Goal: Task Accomplishment & Management: Use online tool/utility

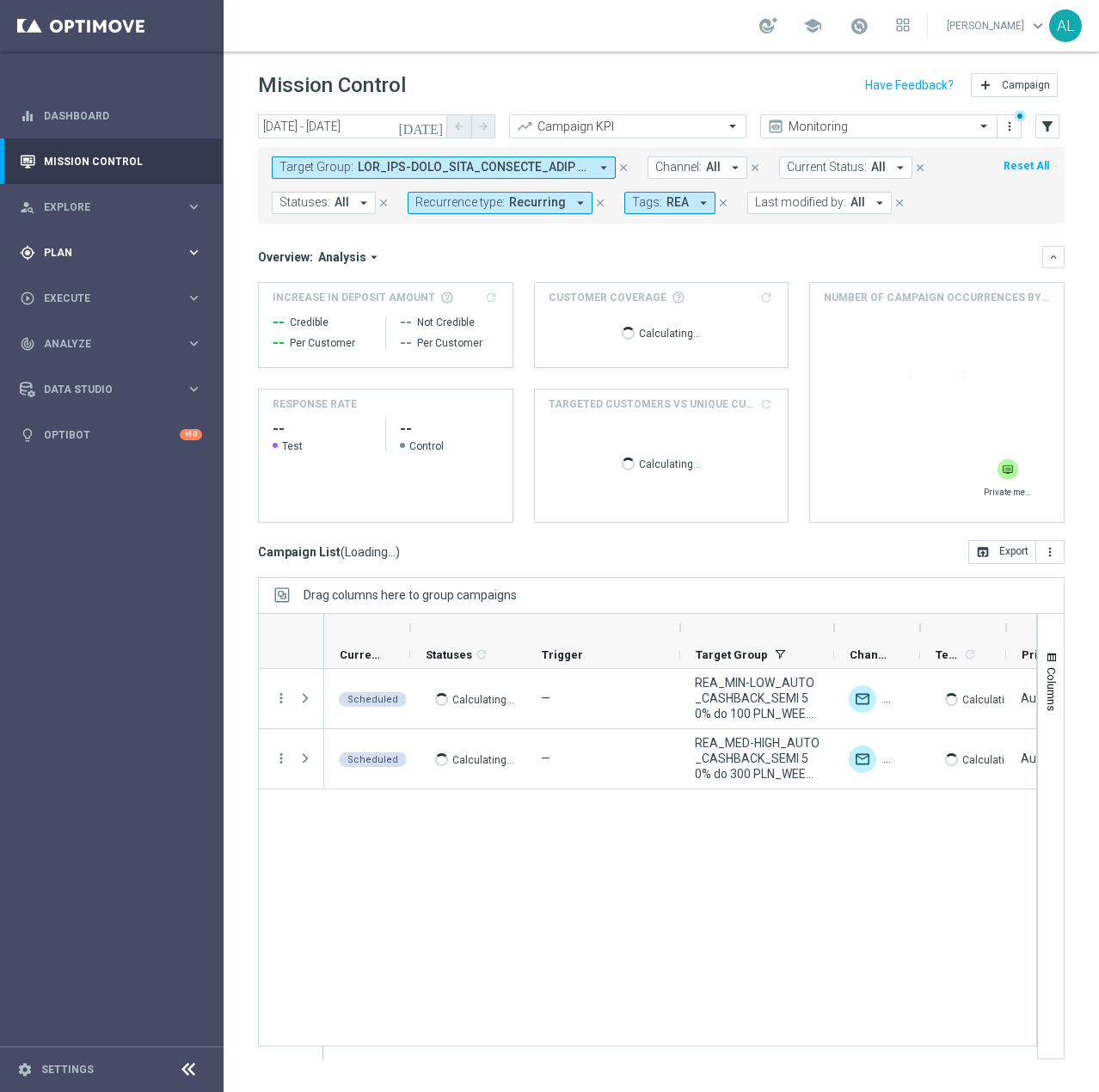
click at [91, 241] on div "gps_fixed Plan keyboard_arrow_right" at bounding box center [111, 252] width 222 height 46
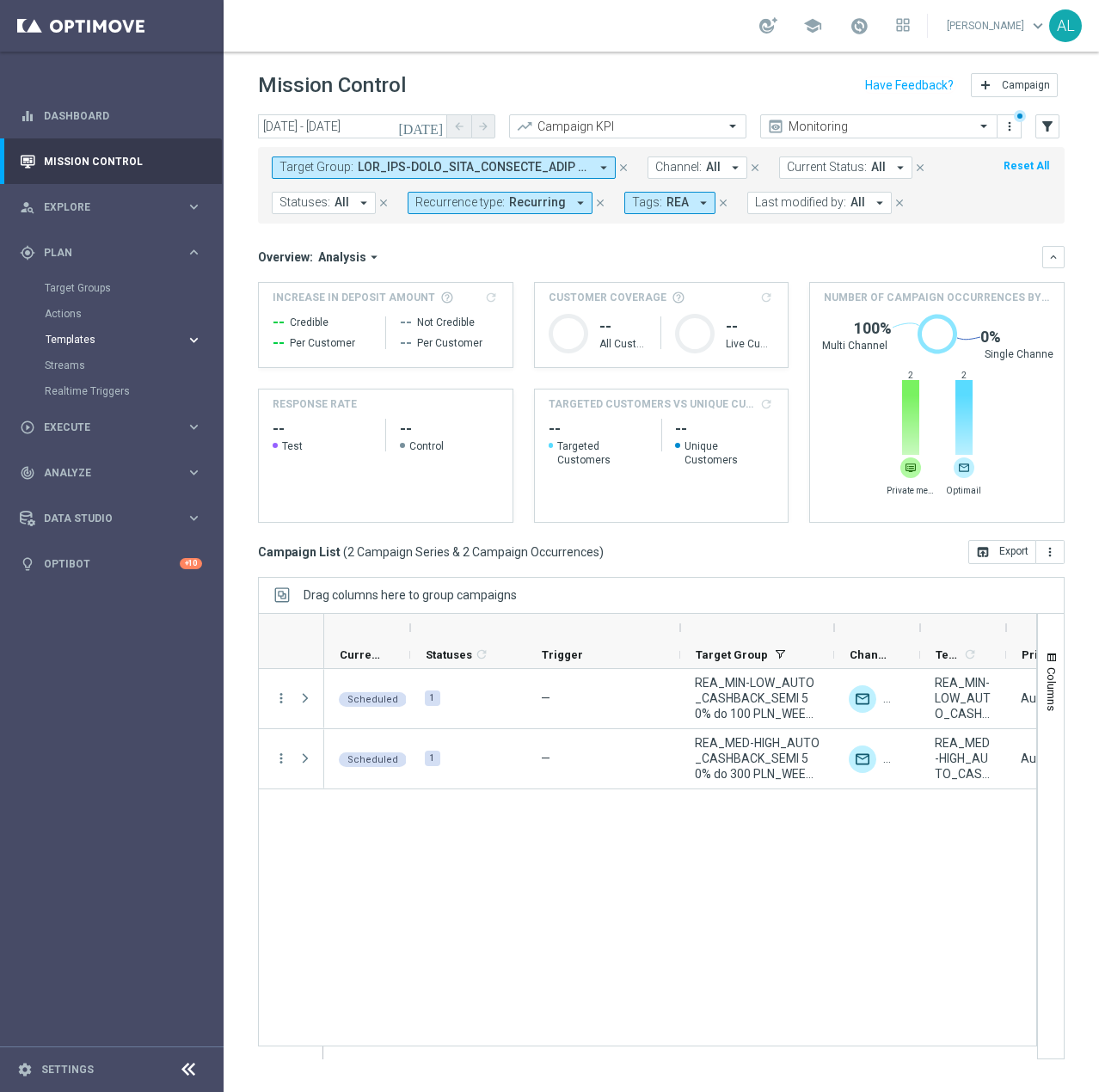
click at [92, 342] on span "Templates" at bounding box center [107, 339] width 123 height 10
click at [352, 140] on div "Target Group: arrow_drop_down close Channel: All arrow_drop_down close Current …" at bounding box center [661, 181] width 807 height 83
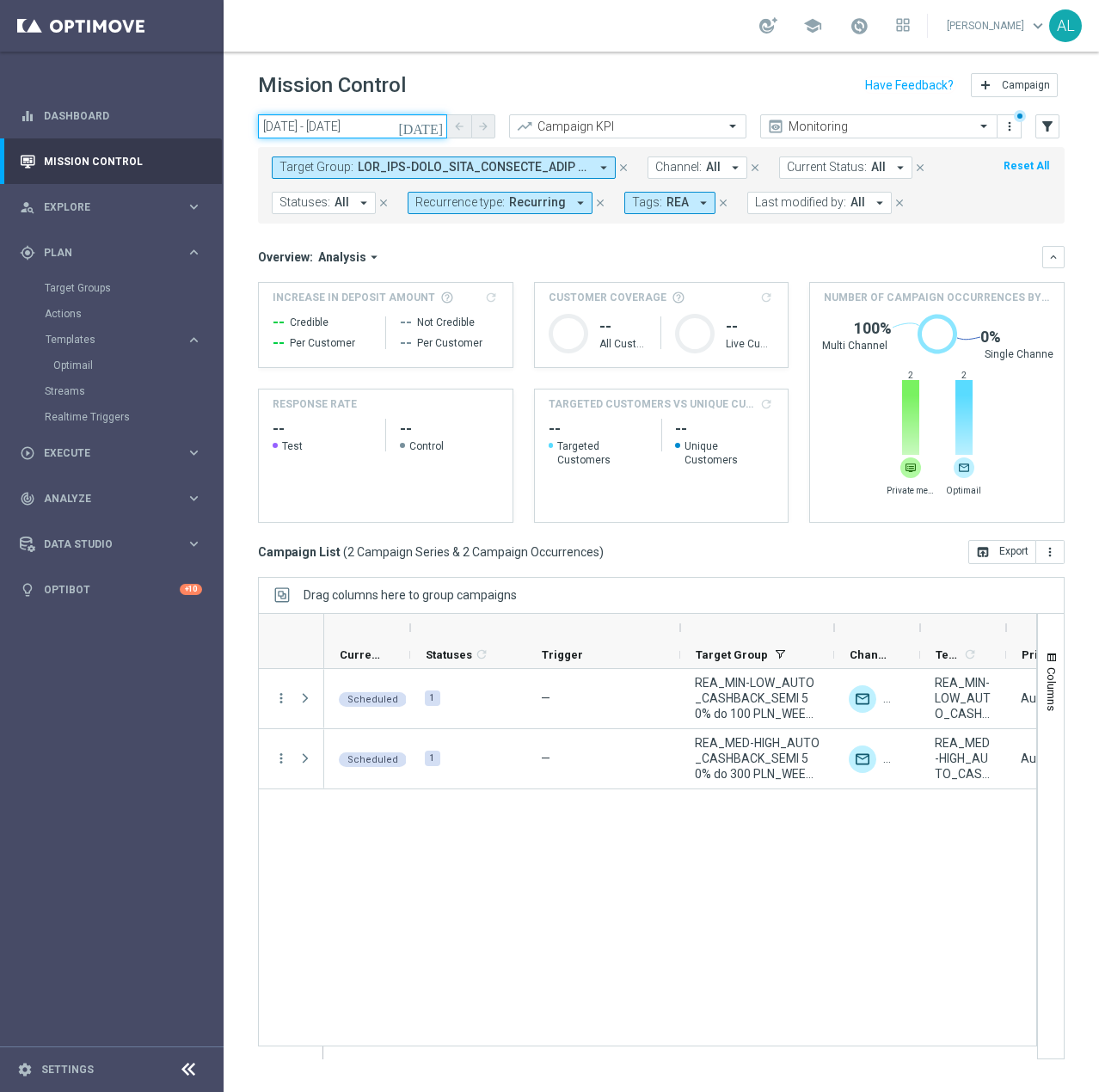
click at [358, 127] on input "[DATE] - [DATE]" at bounding box center [353, 127] width 189 height 24
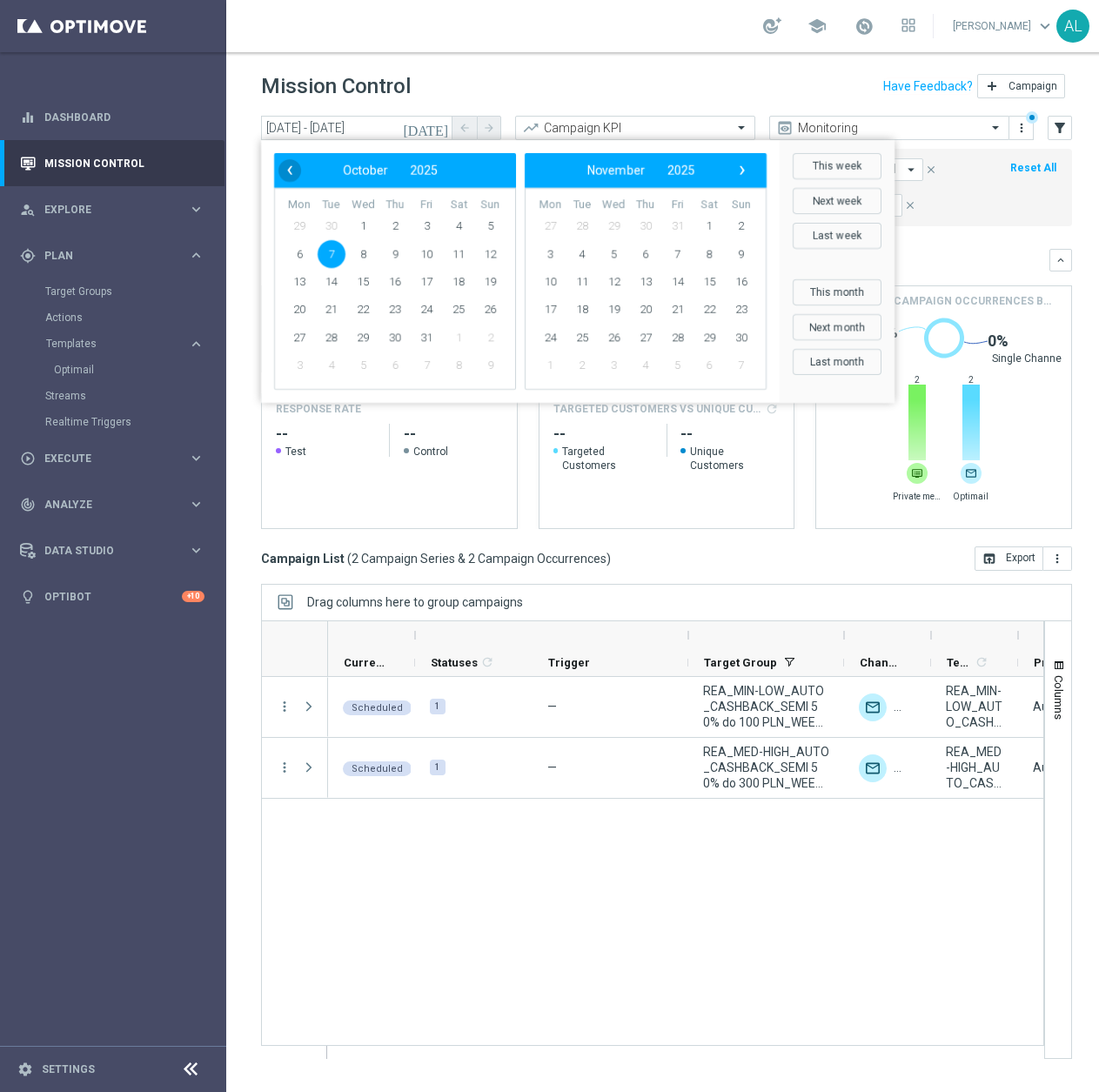
click at [291, 173] on span "‹" at bounding box center [290, 171] width 23 height 23
click at [431, 309] on span "26" at bounding box center [428, 310] width 28 height 28
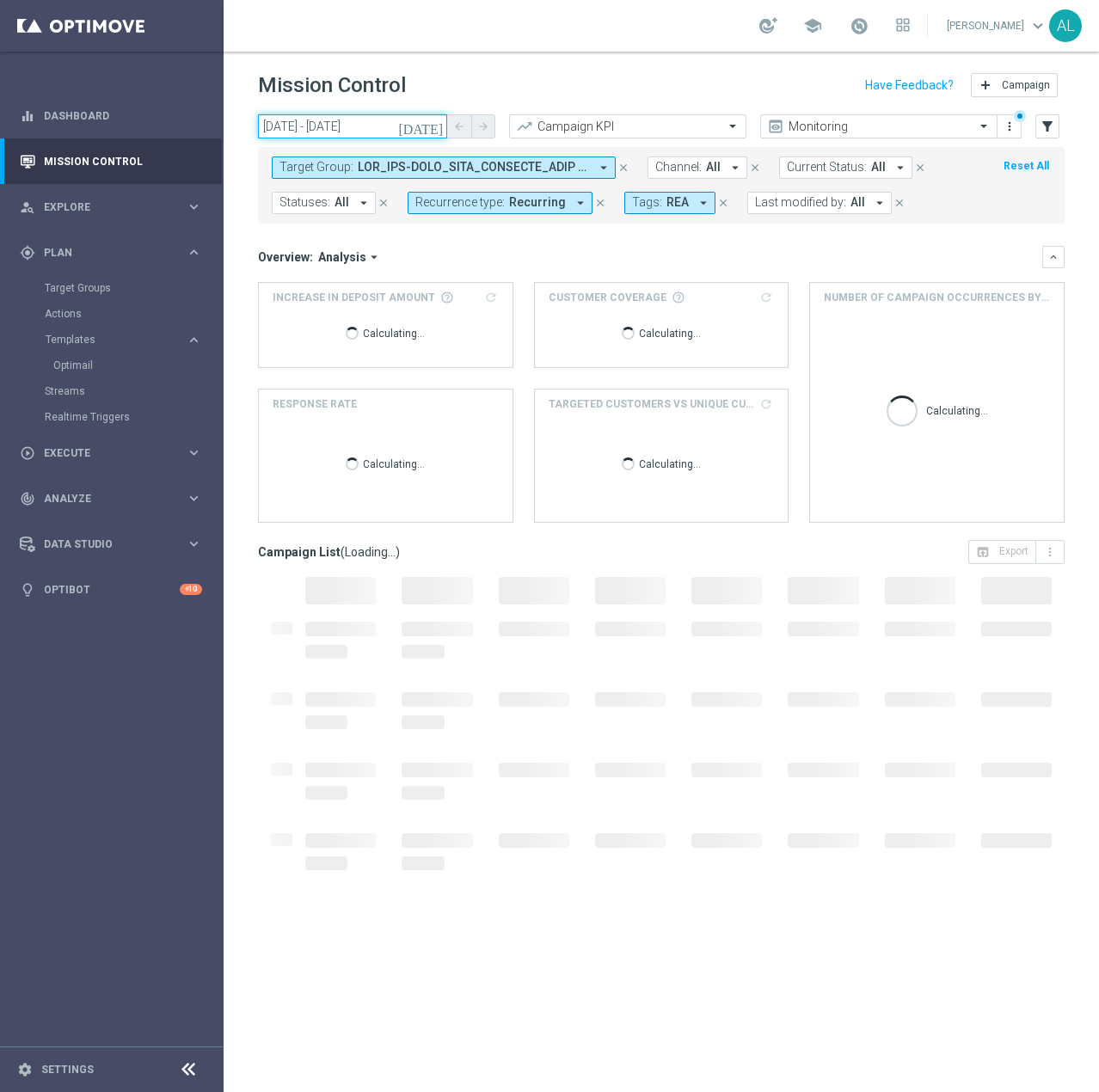
click at [329, 119] on input "[DATE] - [DATE]" at bounding box center [353, 127] width 189 height 24
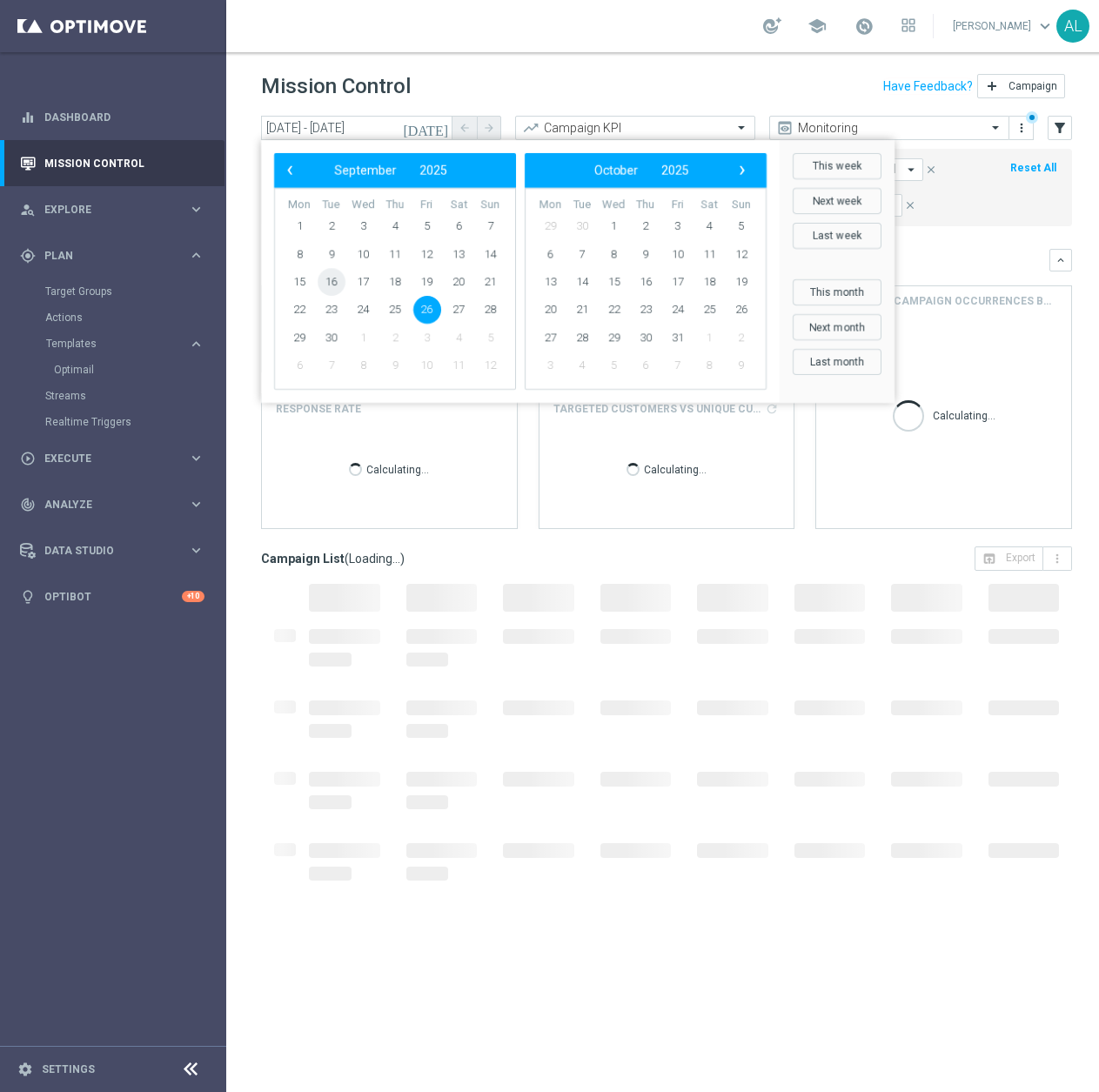
click at [330, 284] on span "16" at bounding box center [332, 282] width 28 height 28
type input "[DATE] - [DATE]"
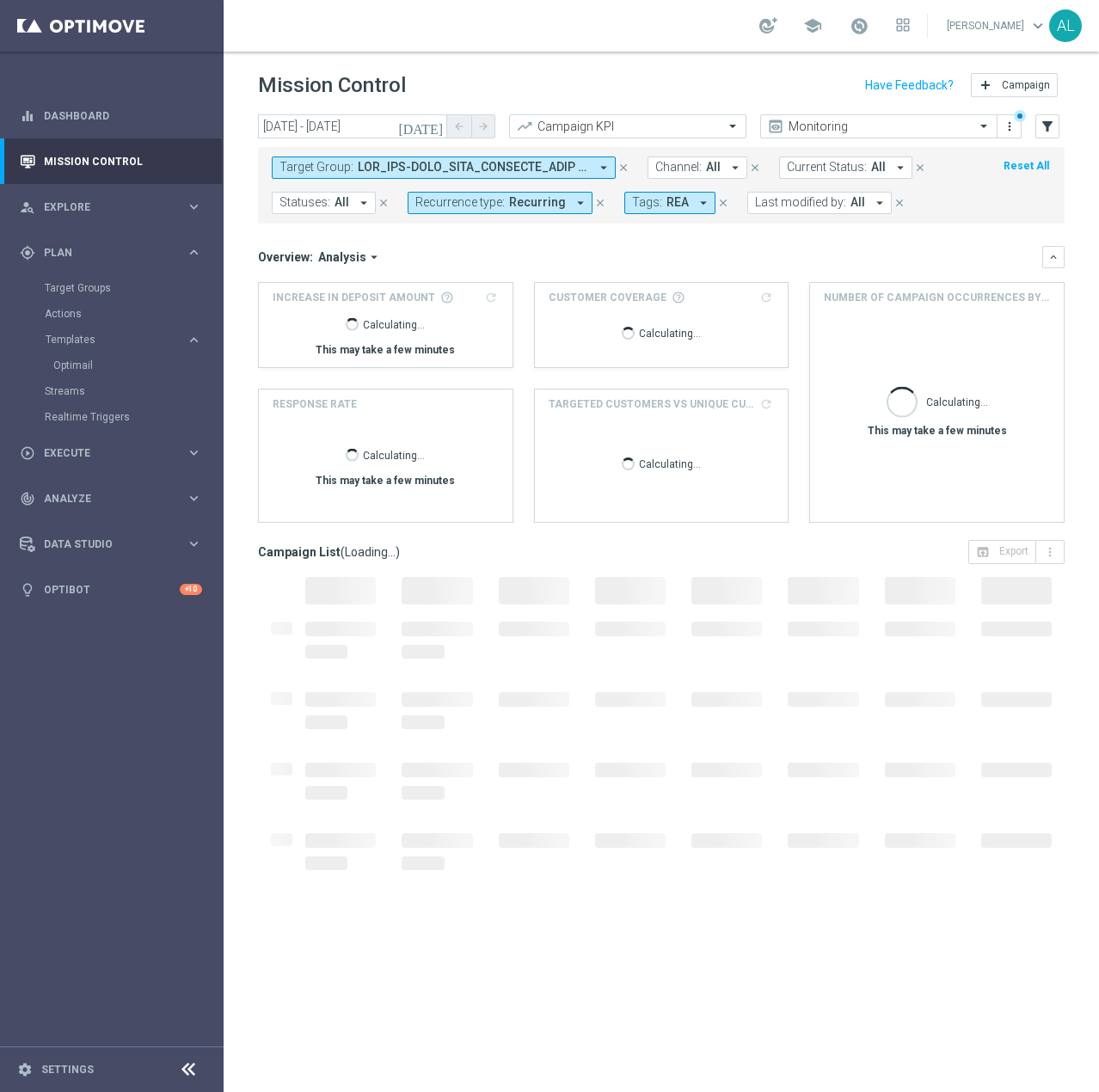
click at [466, 161] on span at bounding box center [474, 167] width 231 height 15
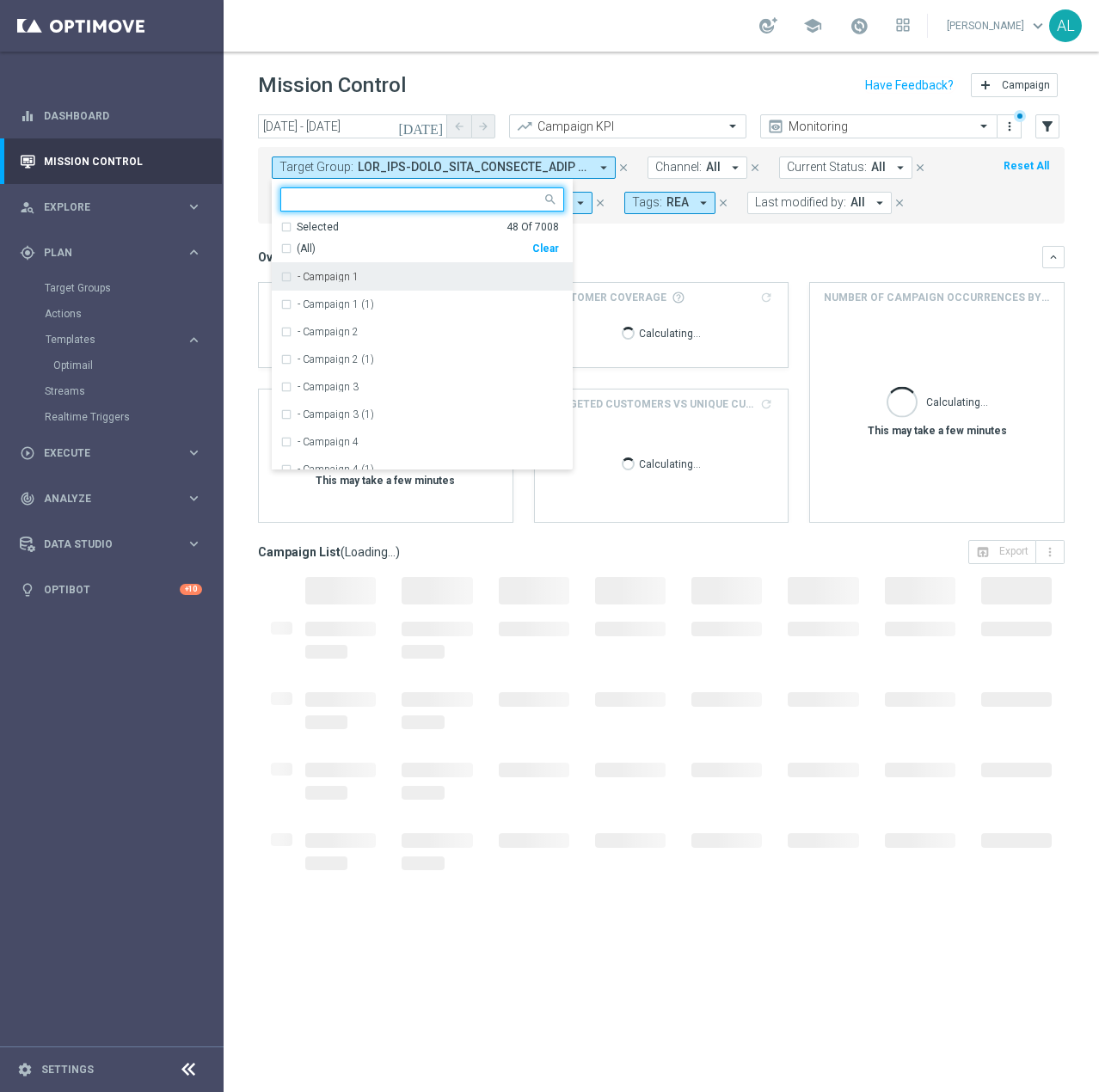
click at [546, 237] on div "(All) Clear" at bounding box center [420, 245] width 279 height 21
click at [0, 0] on div "Clear" at bounding box center [0, 0] width 0 height 0
click at [442, 196] on input "text" at bounding box center [416, 200] width 252 height 15
paste input "REA_ALL_TARGET_OFFER_LM KURSY_160925"
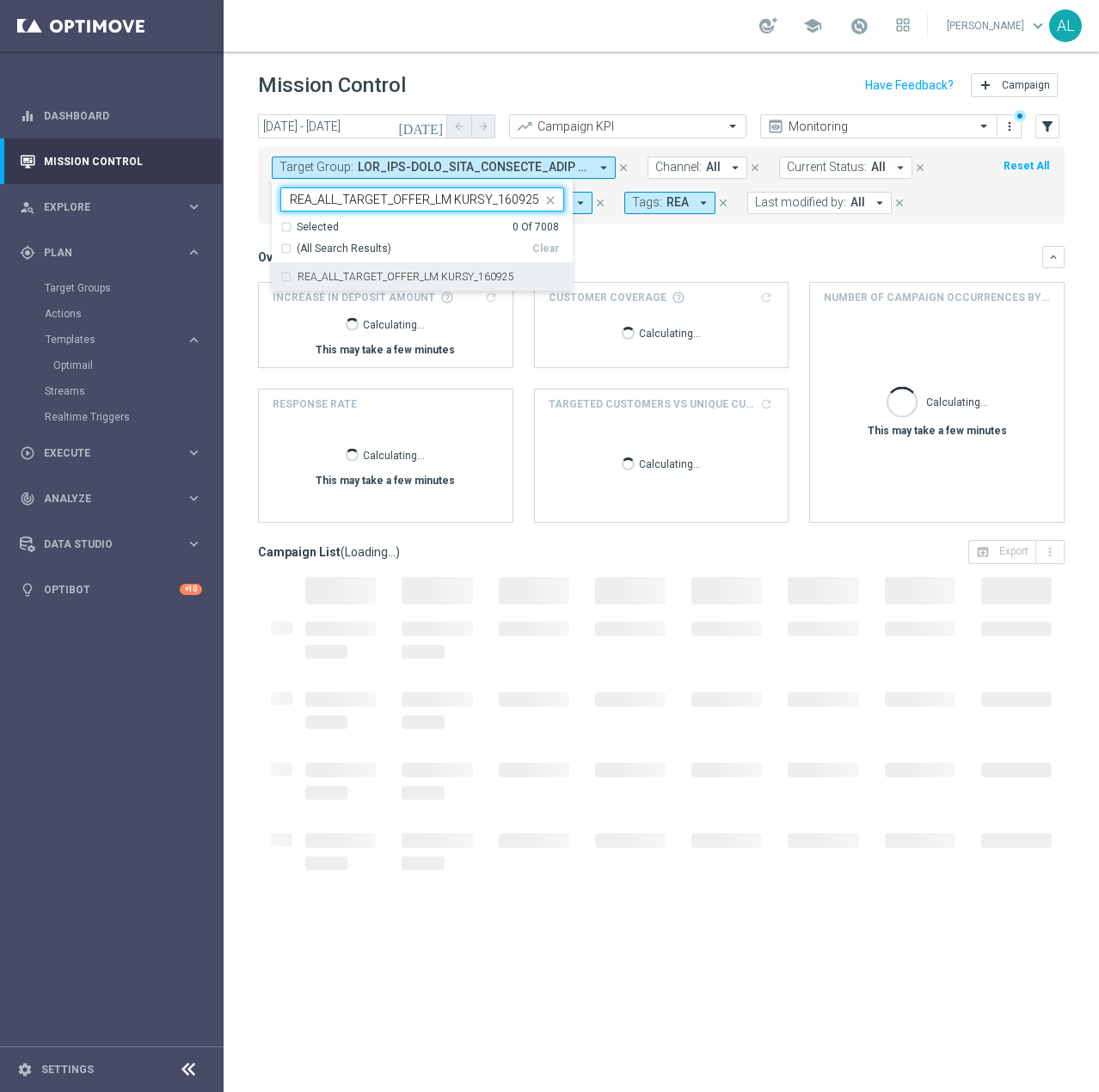
click at [409, 278] on label "REA_ALL_TARGET_OFFER_LM KURSY_160925" at bounding box center [406, 276] width 216 height 10
type input "REA_ALL_TARGET_OFFER_LM KURSY_160925"
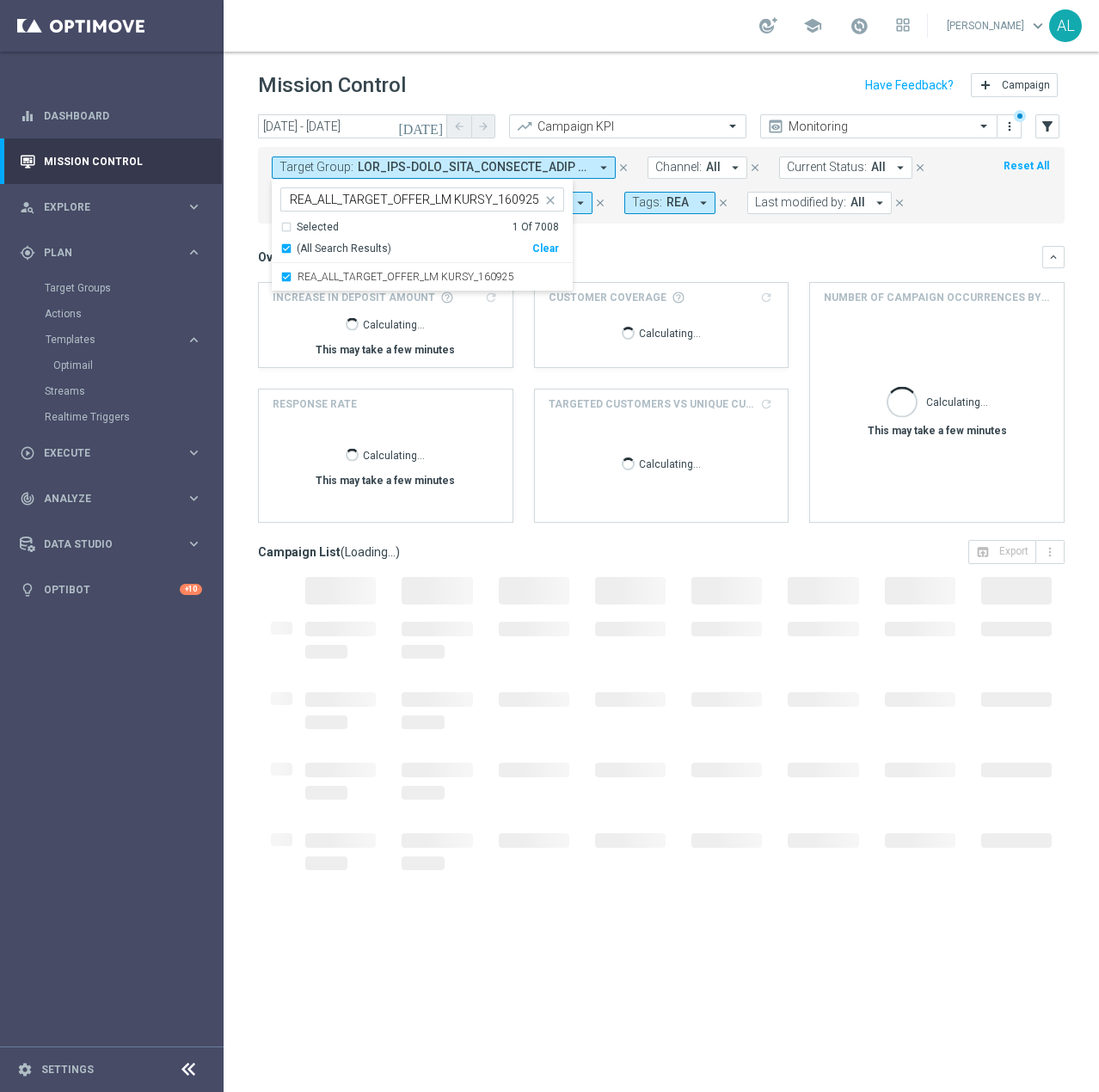
click at [675, 253] on div "Overview: Analysis arrow_drop_down" at bounding box center [650, 256] width 785 height 16
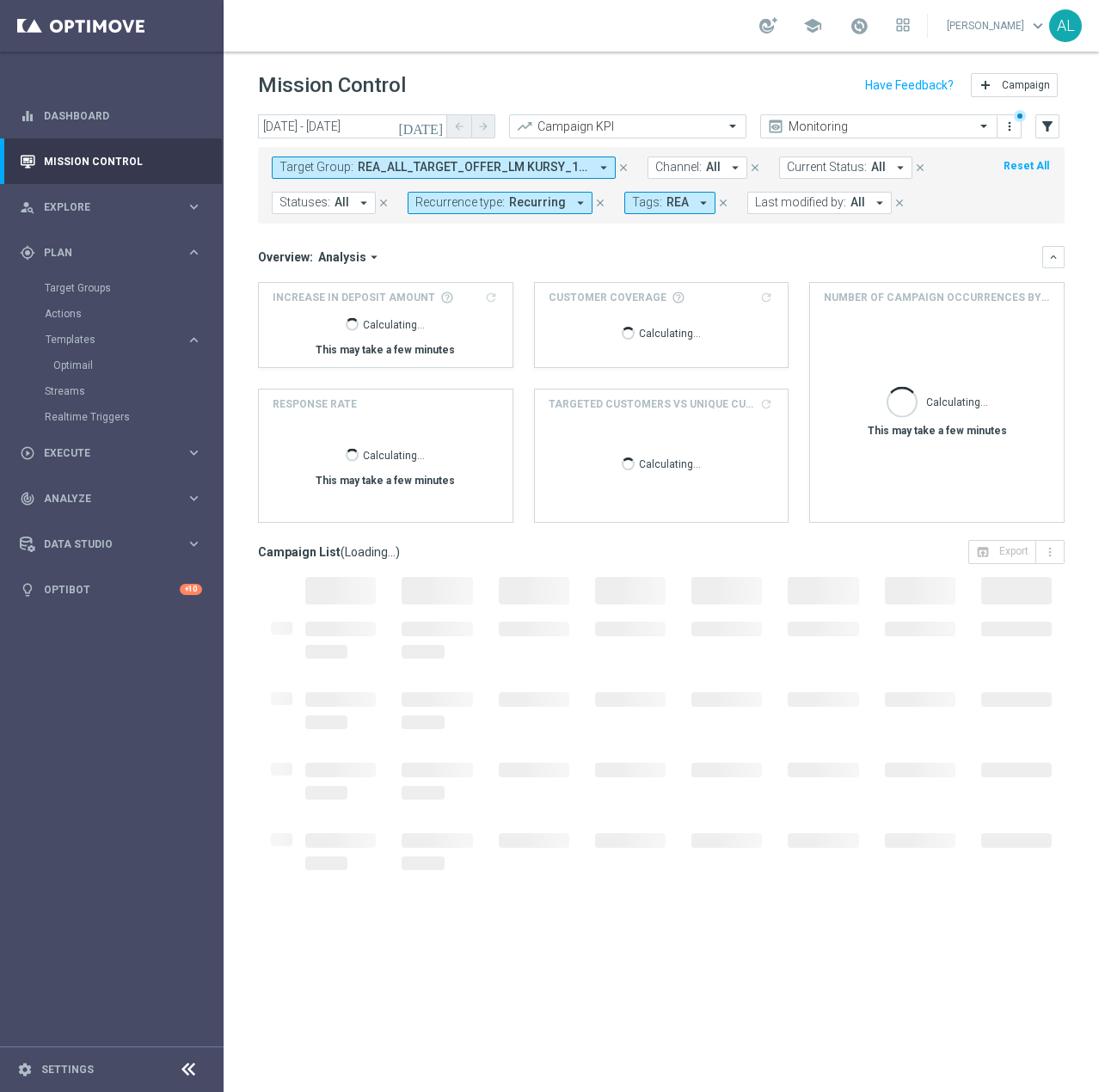
click at [573, 202] on icon "arrow_drop_down" at bounding box center [580, 202] width 16 height 16
click at [472, 293] on label "Non-Recurring" at bounding box center [466, 297] width 65 height 10
click at [662, 226] on mini-dashboard "Overview: Analysis arrow_drop_down keyboard_arrow_down Increase In Deposit Amou…" at bounding box center [661, 381] width 807 height 316
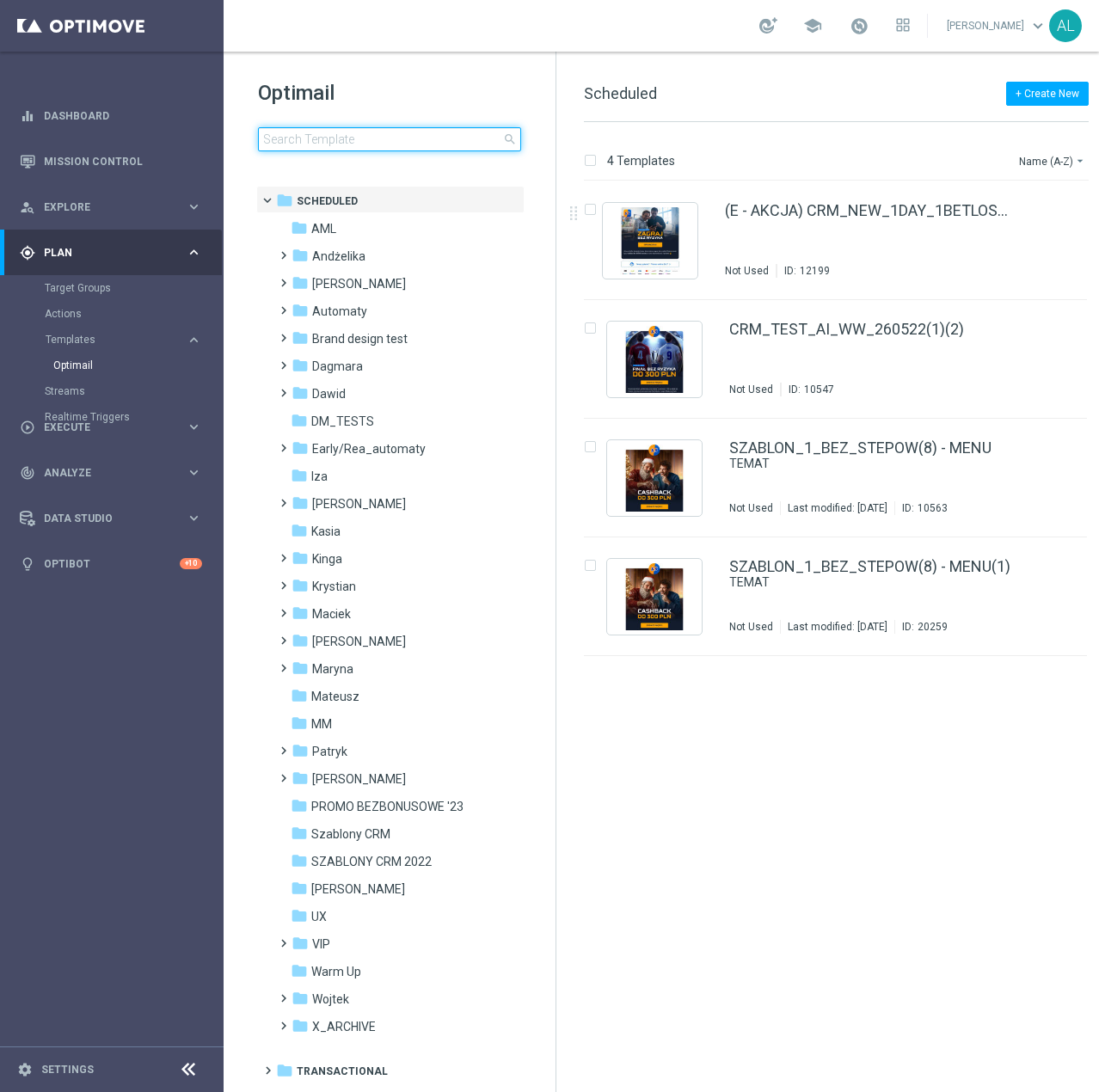
click at [387, 140] on input at bounding box center [390, 139] width 263 height 24
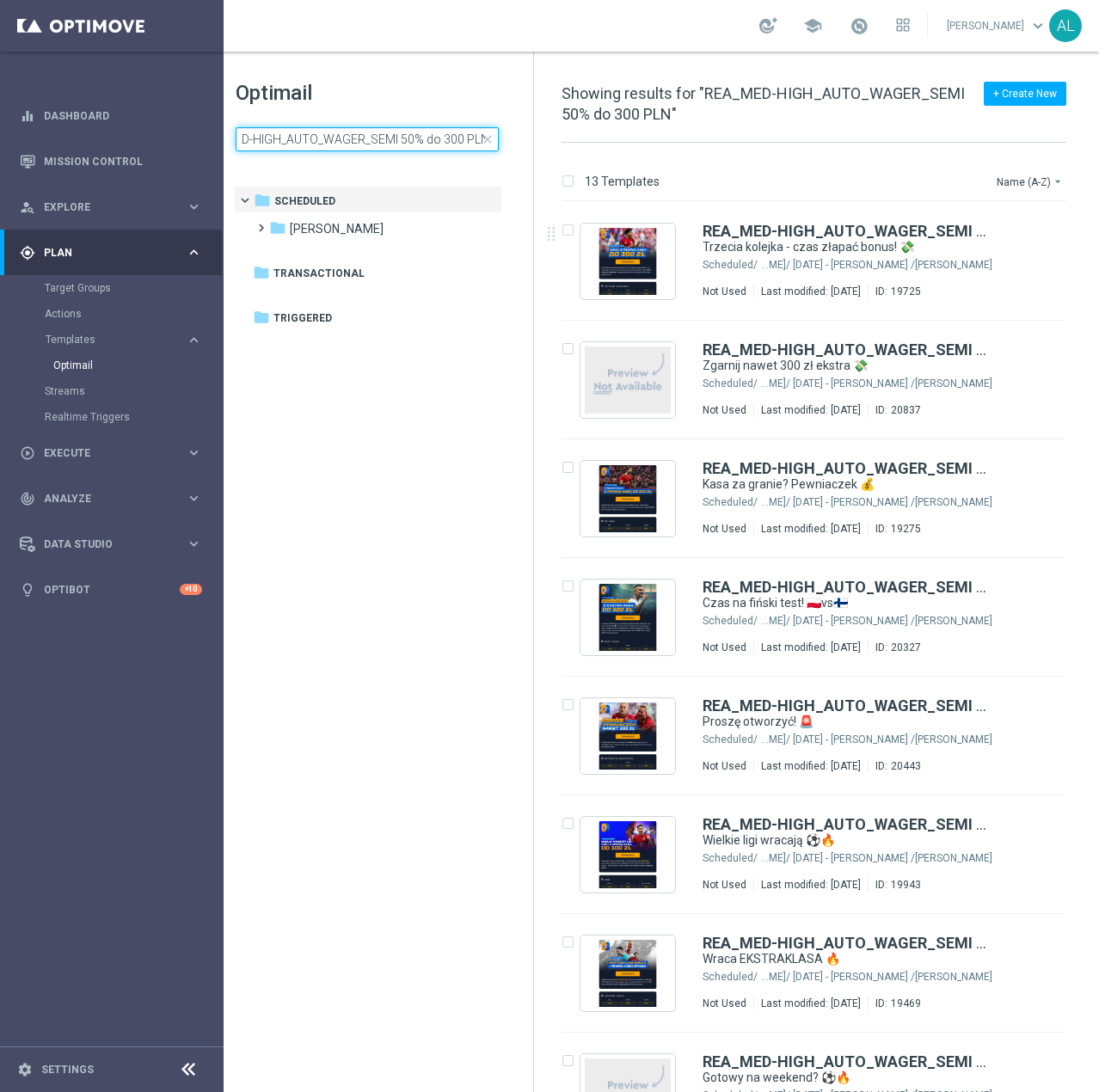
scroll to position [0, 24]
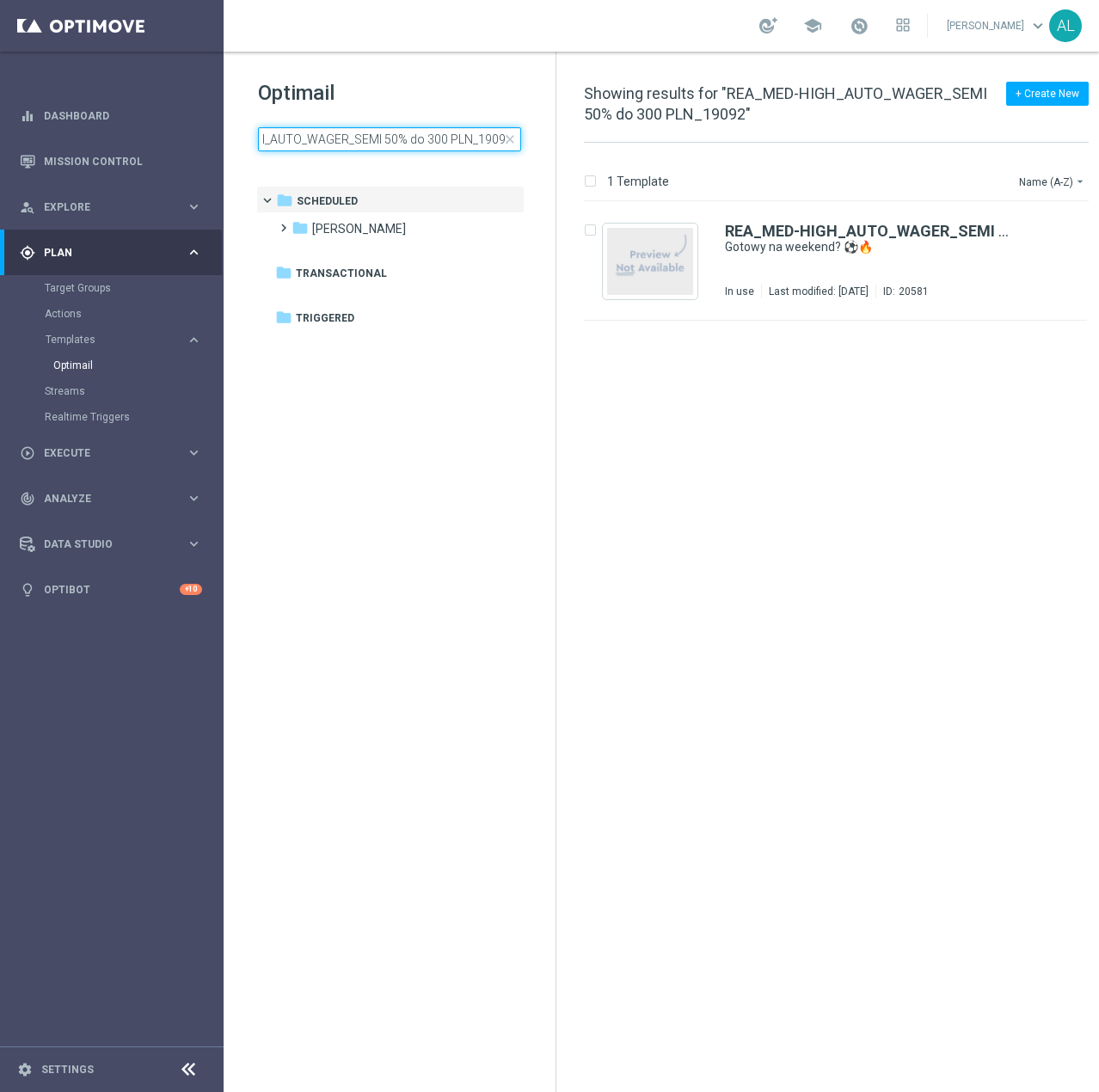
scroll to position [0, 90]
type input "REA_MED-HIGH_AUTO_WAGER_SEMI 50% do 300 PLN_190925"
click at [703, 242] on div "REA_MED-HIGH_AUTO_WAGER_SEMI 50% do 300 PLN_190925 Gotowy na weekend? ⚽🔥 In use…" at bounding box center [835, 261] width 503 height 118
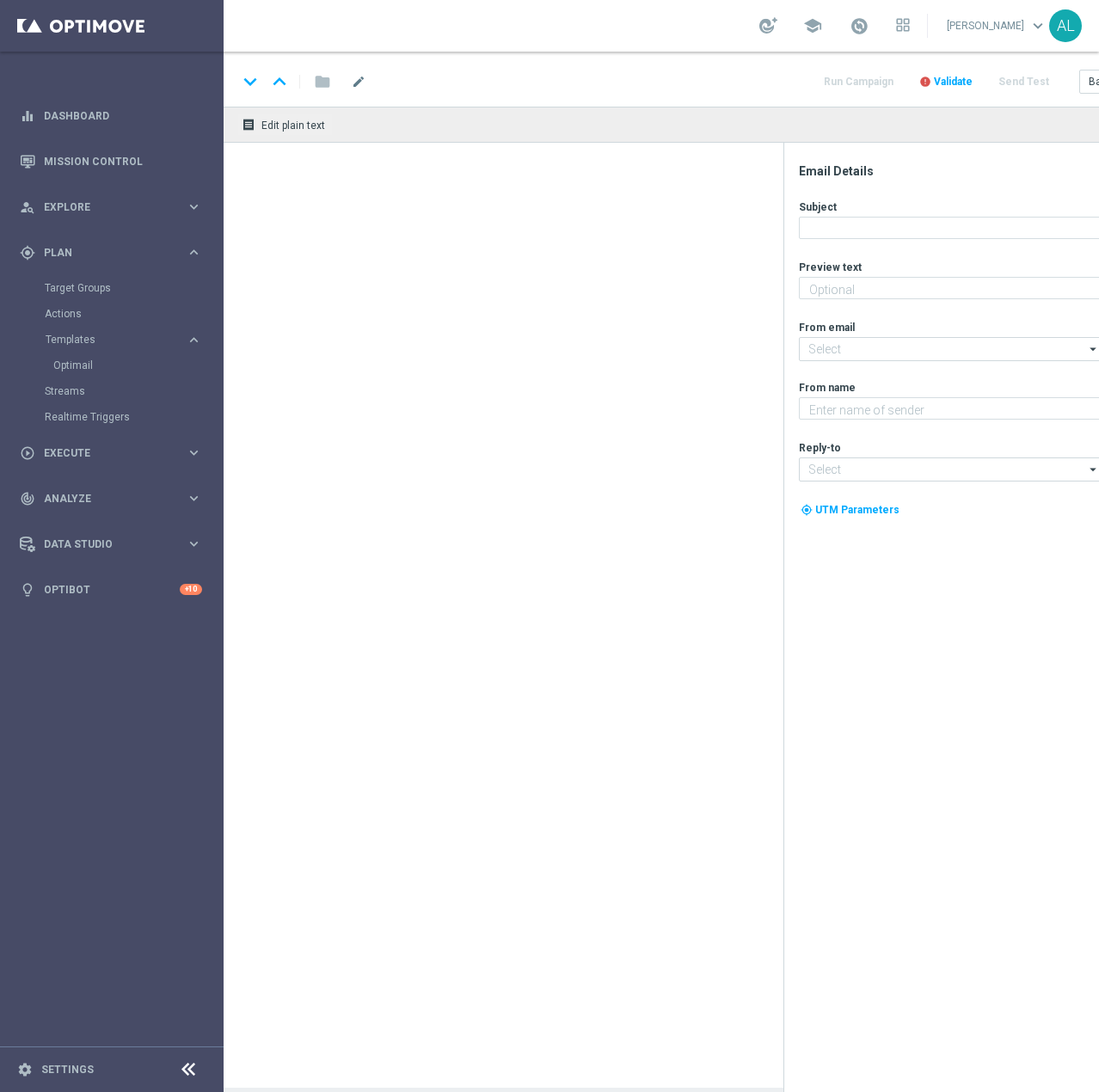
type textarea "Bądź gotów BARDZIEJ - z pewną kasą do 300 zł! 💸"
type input "oferta@sts.pl"
type textarea "STS"
type input "kontakt@sts.pl"
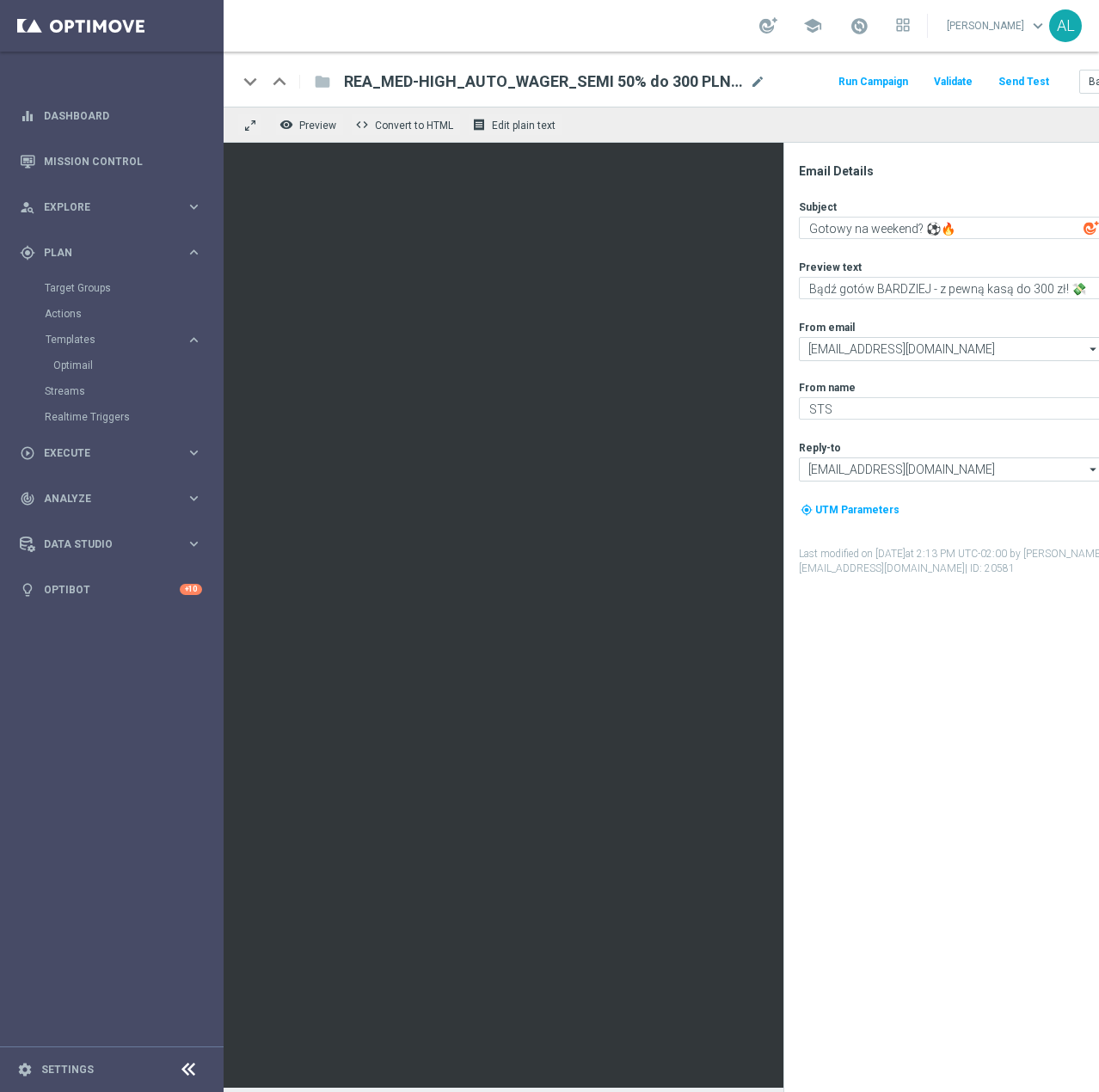
click at [920, 777] on div "Email Details Subject Gotowy na weekend? ⚽🔥 playlist_add Preview text Bądź gotó…" at bounding box center [965, 628] width 342 height 929
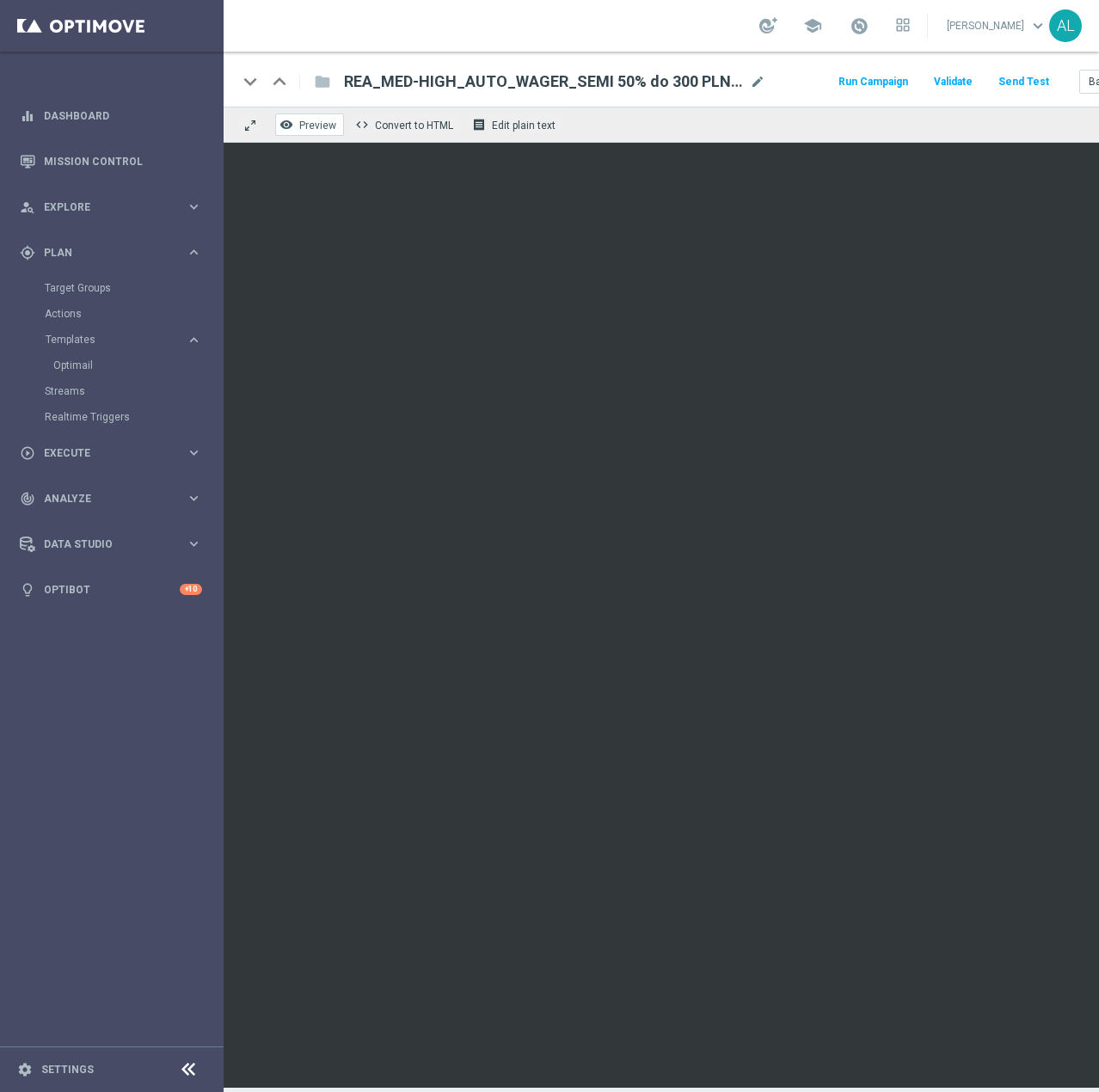
click at [298, 123] on button "remove_red_eye Preview" at bounding box center [310, 125] width 69 height 22
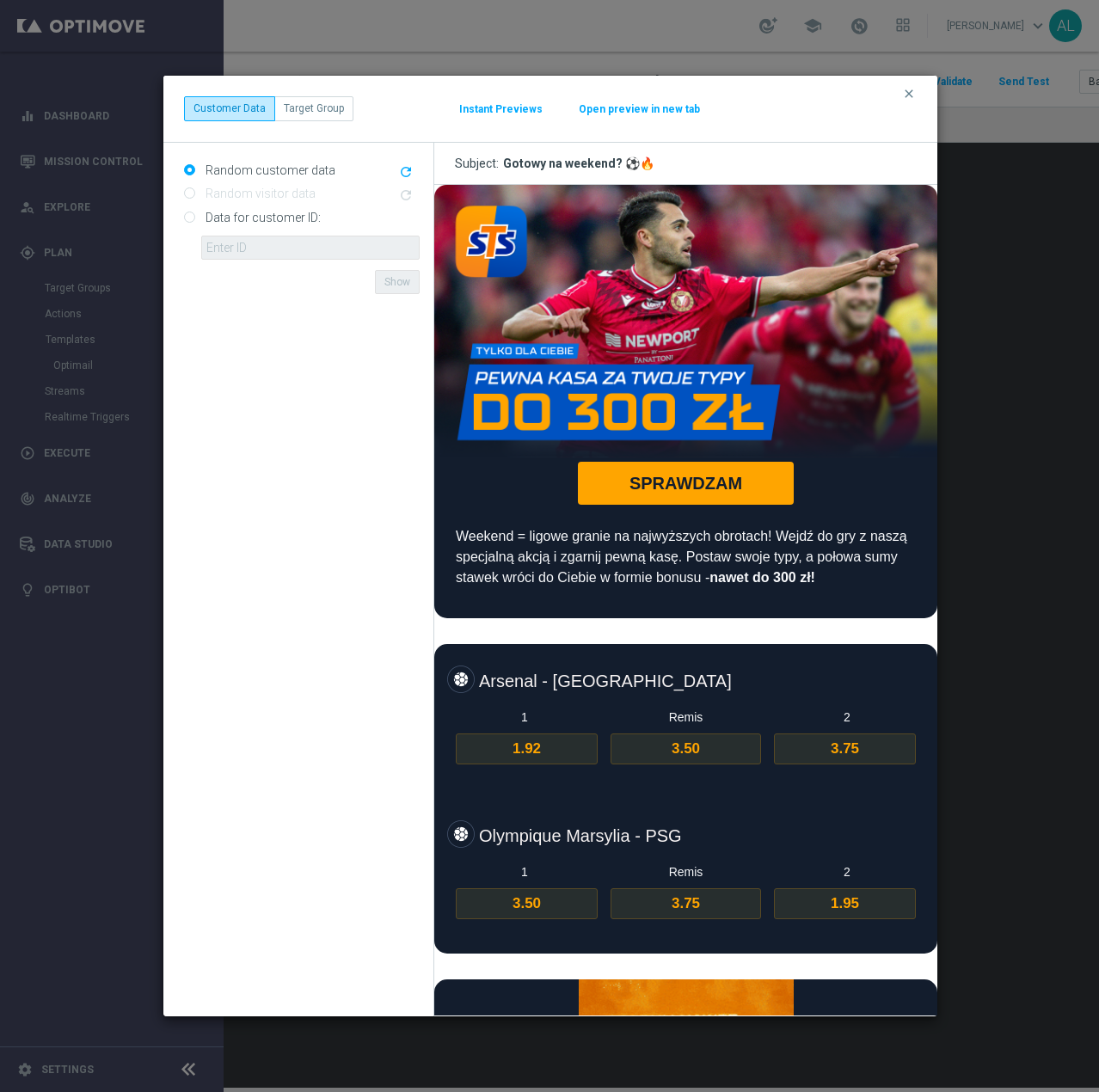
drag, startPoint x: 906, startPoint y: 94, endPoint x: 892, endPoint y: 101, distance: 15.7
click at [898, 98] on div "clear Customer Data Target Group Instant Previews Open preview in new tab" at bounding box center [550, 108] width 733 height 24
click at [900, 93] on div "clear Customer Data Target Group Instant Previews Open preview in new tab" at bounding box center [550, 108] width 774 height 66
click at [910, 90] on icon "clear" at bounding box center [909, 93] width 14 height 14
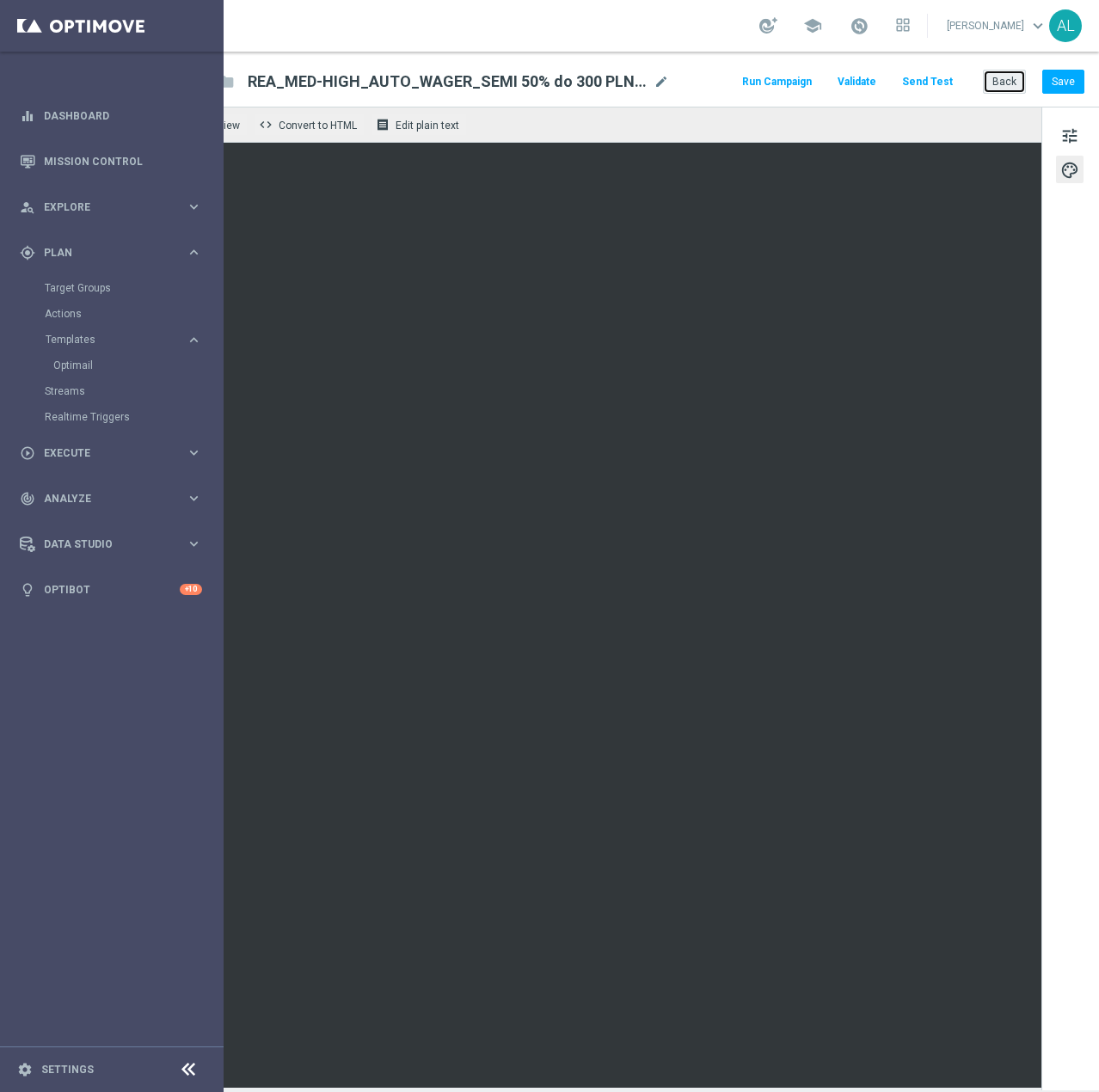
click at [991, 79] on button "Back" at bounding box center [1005, 82] width 43 height 24
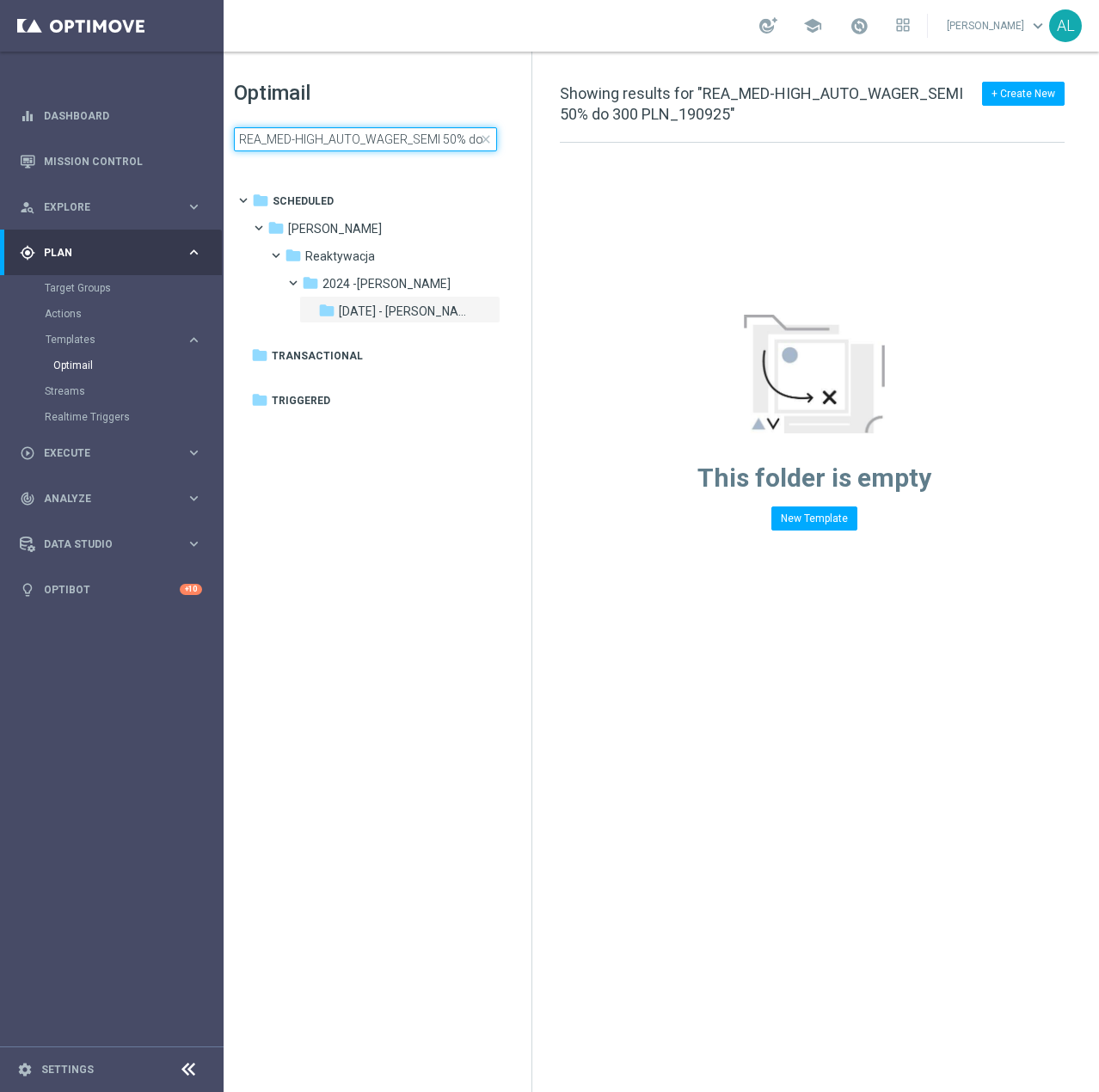
click at [392, 136] on input "REA_MED-HIGH_AUTO_WAGER_SEMI 50% do 300 PLN_190925" at bounding box center [366, 139] width 263 height 24
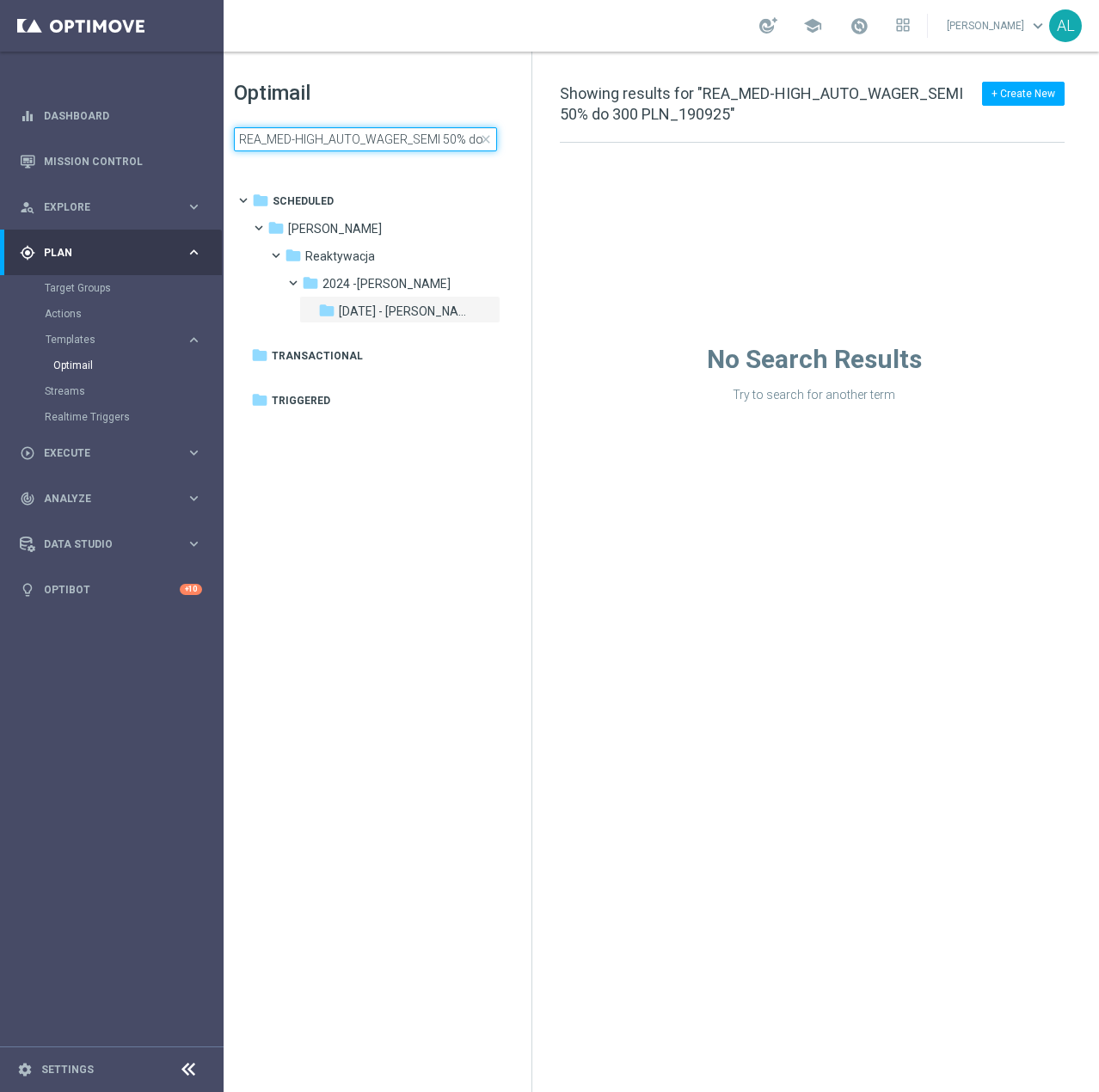
click at [392, 136] on input "REA_MED-HIGH_AUTO_WAGER_SEMI 50% do 300 PLN_190925" at bounding box center [366, 139] width 263 height 24
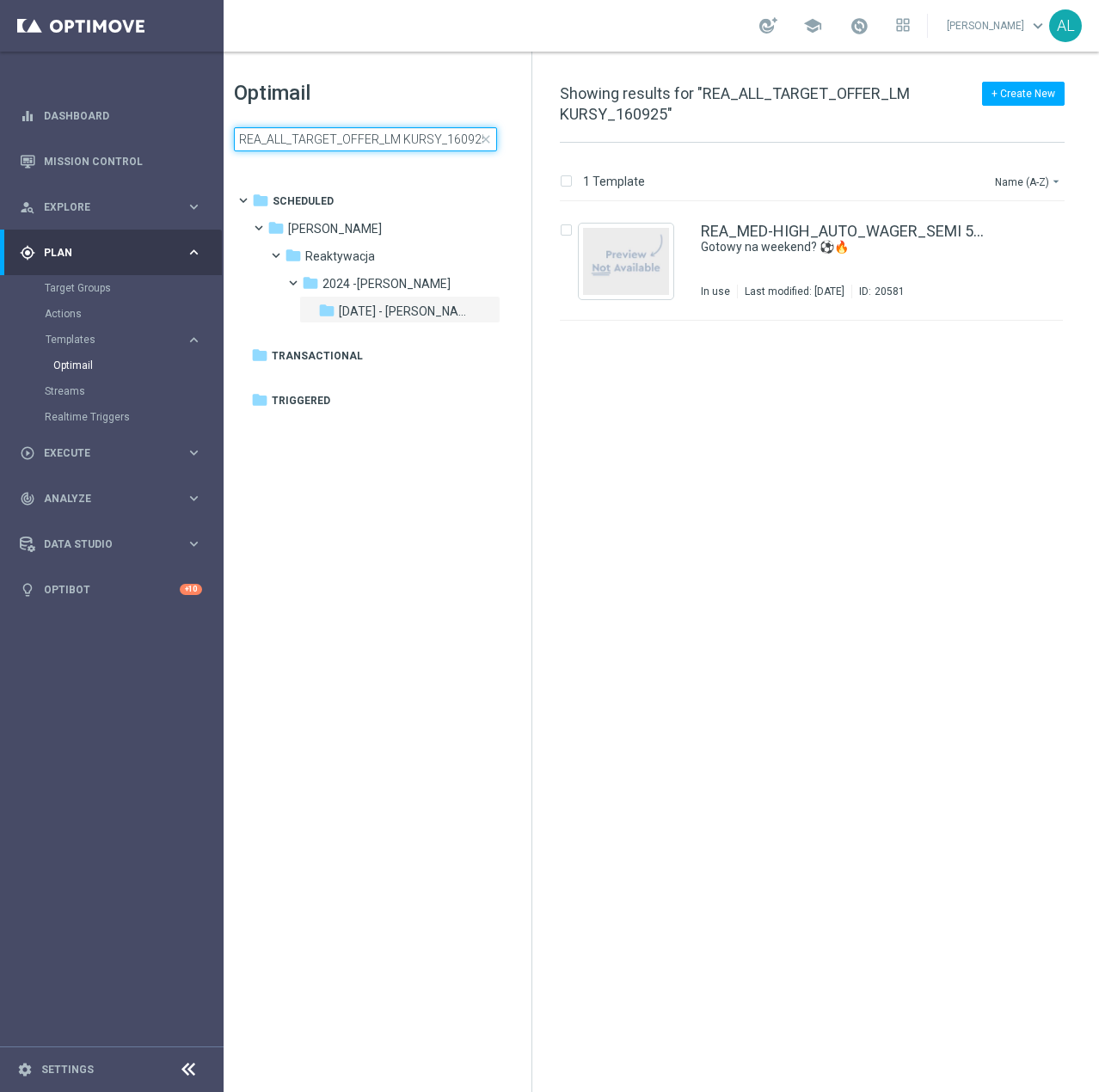
scroll to position [0, 2]
type input "REA_ALL_TARGET_OFFER_LM KURSY_160925"
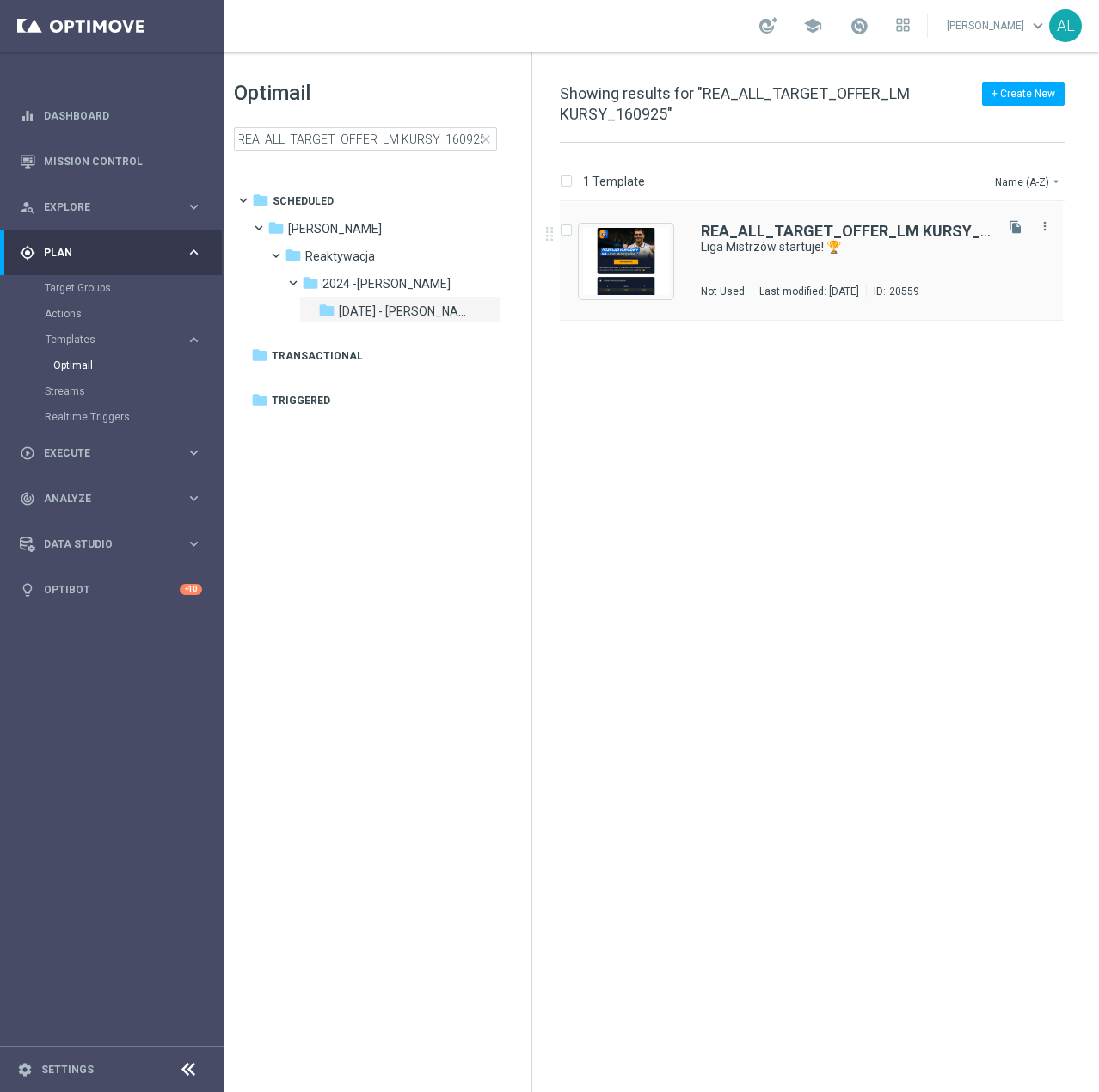
click at [759, 263] on div "REA_ALL_TARGET_OFFER_LM KURSY_160925 Liga Mistrzów startuje! 🏆 Not Used Last mo…" at bounding box center [845, 261] width 290 height 75
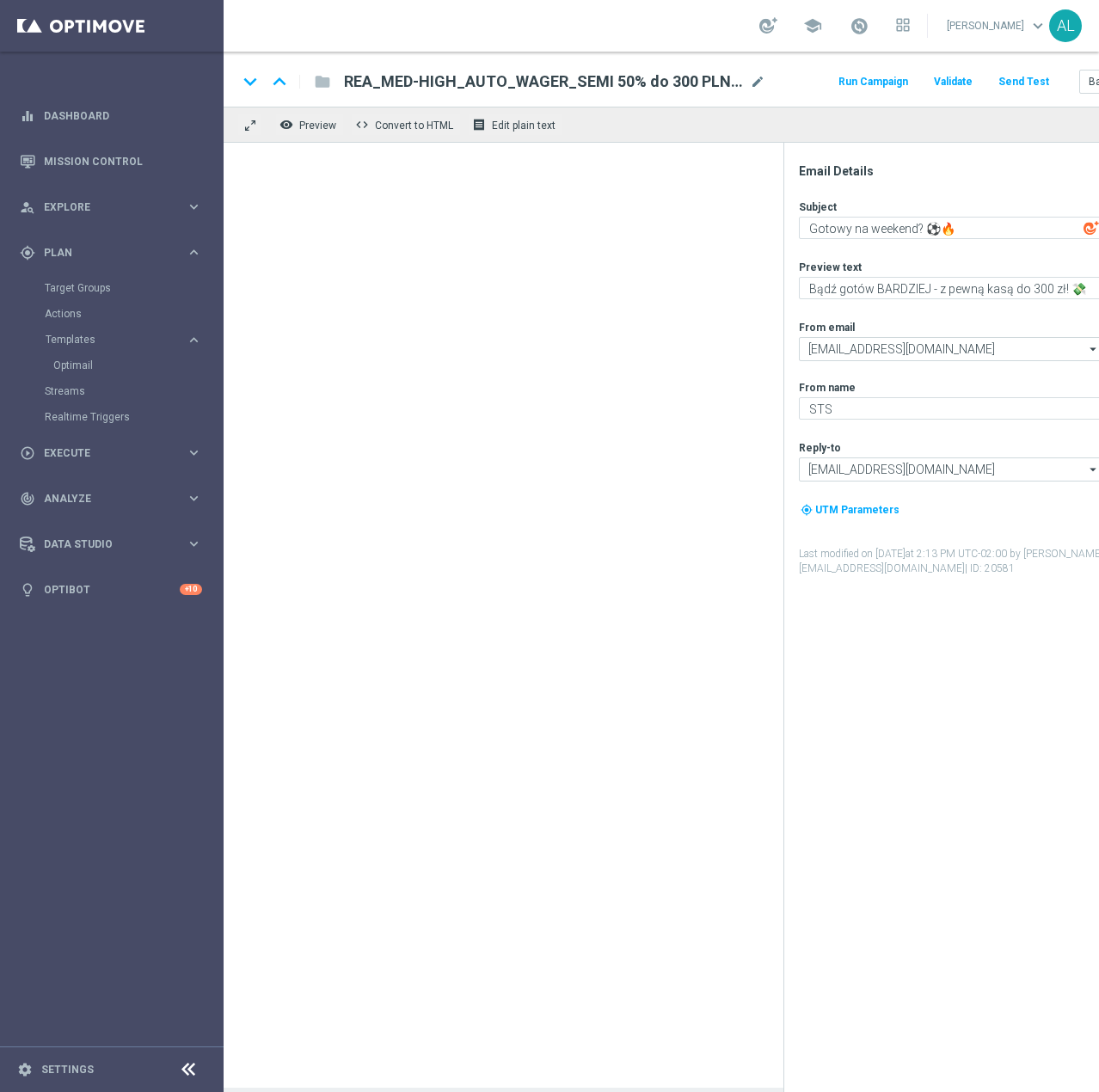
type textarea "Liga Mistrzów startuje! 🏆"
type textarea "Sprawdź kursy na mistrzowskie mecze 🔥"
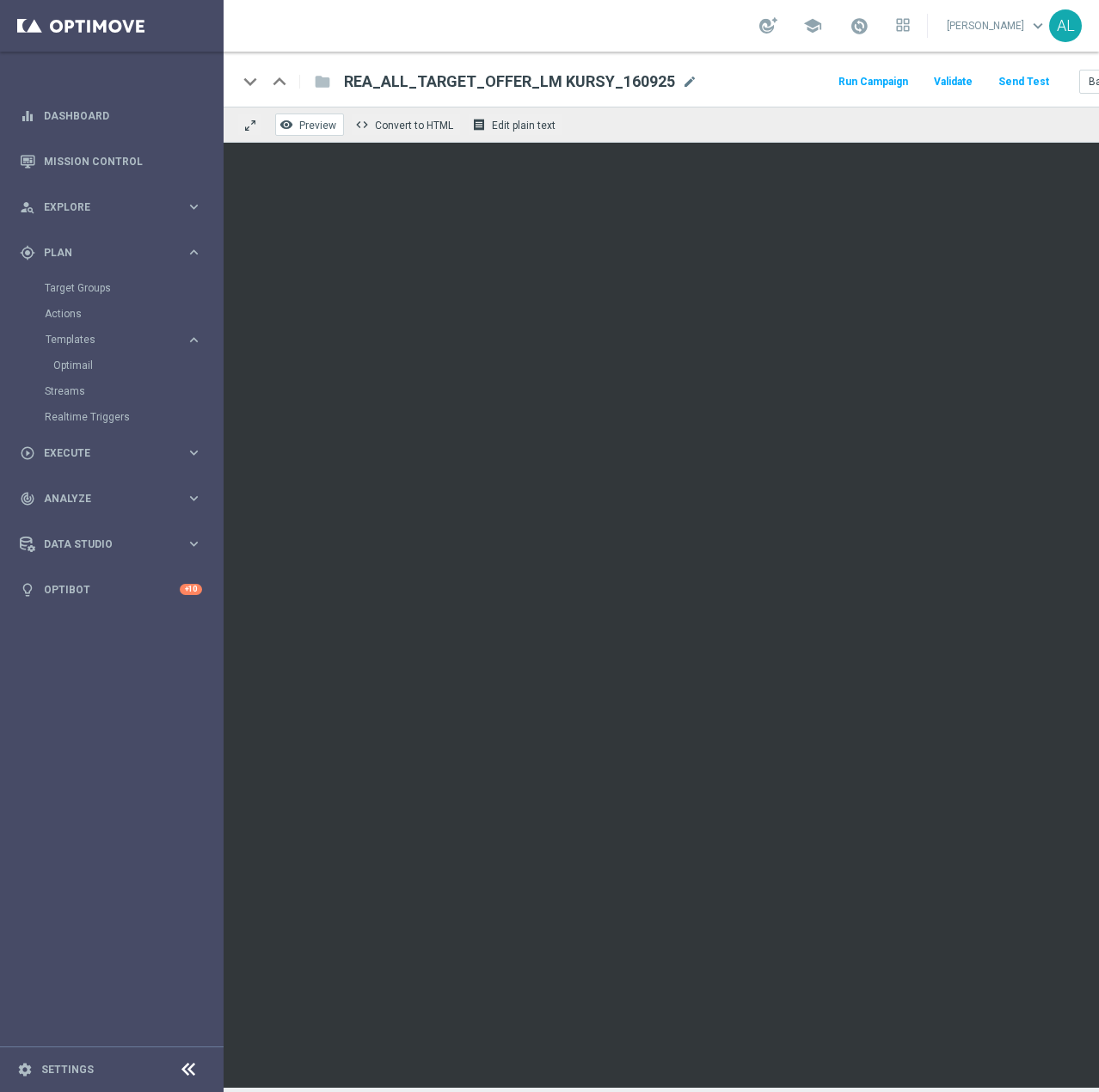
click at [312, 128] on span "Preview" at bounding box center [318, 125] width 37 height 12
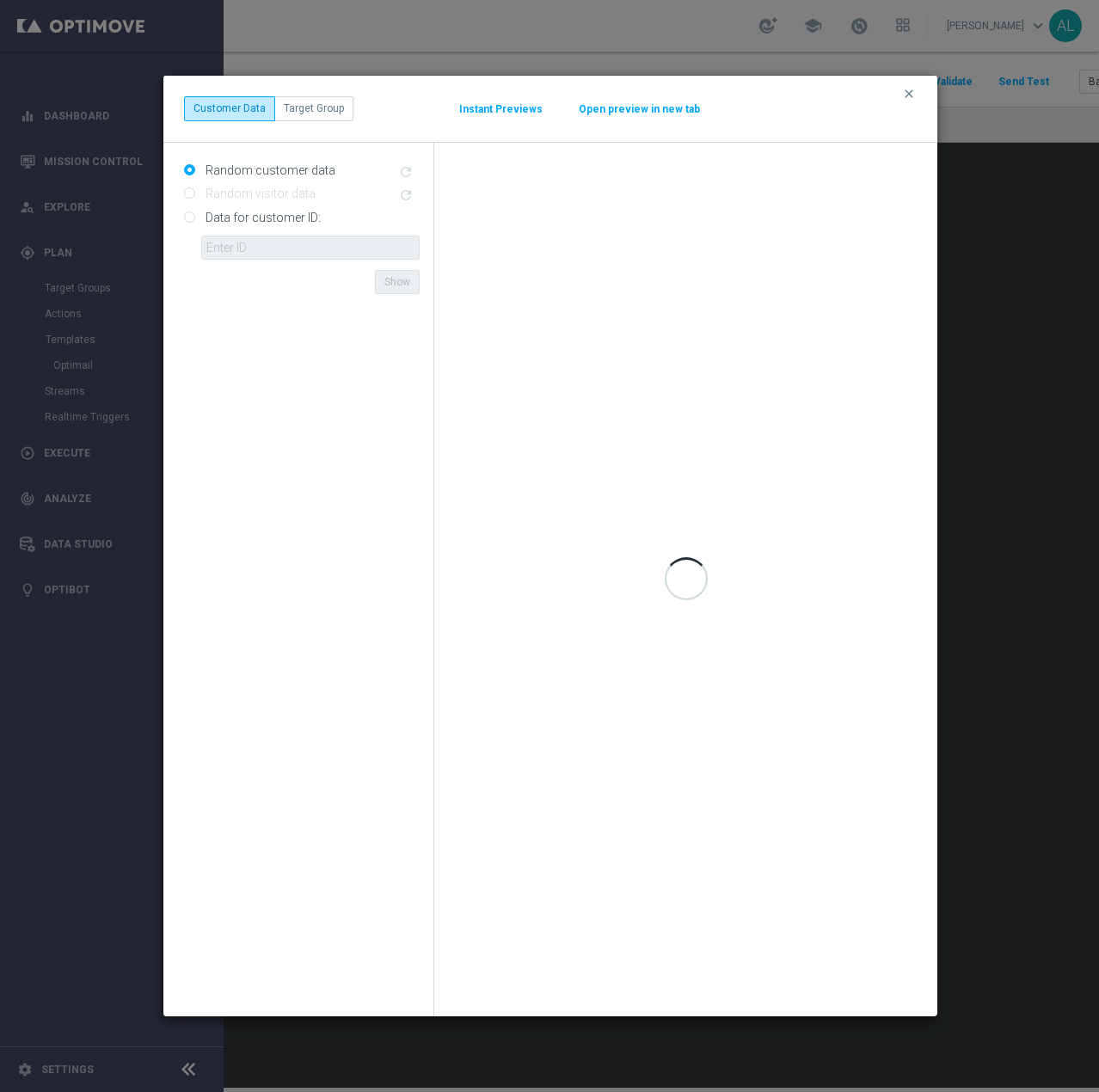
click at [619, 105] on button "Open preview in new tab" at bounding box center [640, 109] width 123 height 14
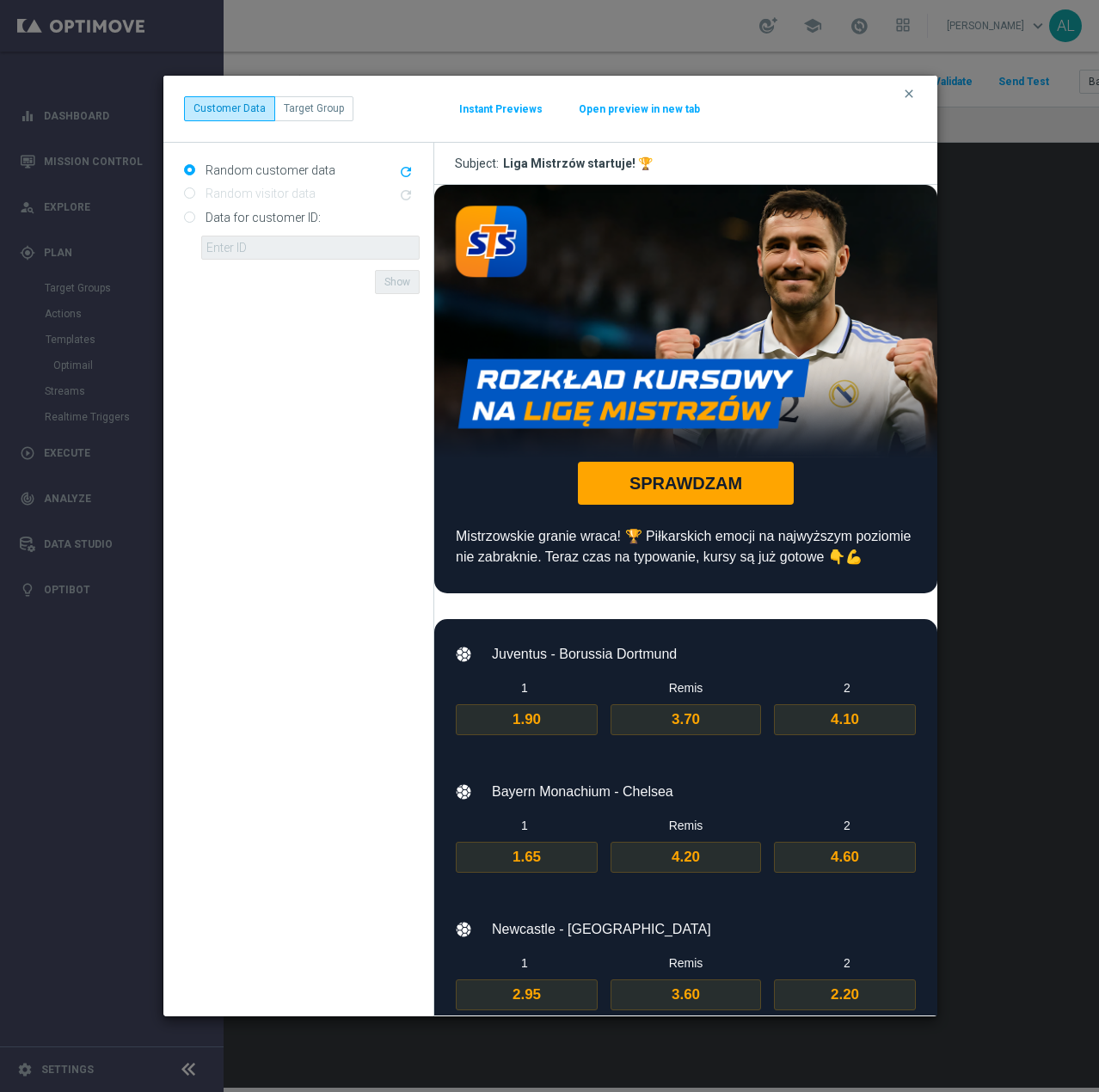
click at [906, 94] on icon "clear" at bounding box center [909, 93] width 14 height 14
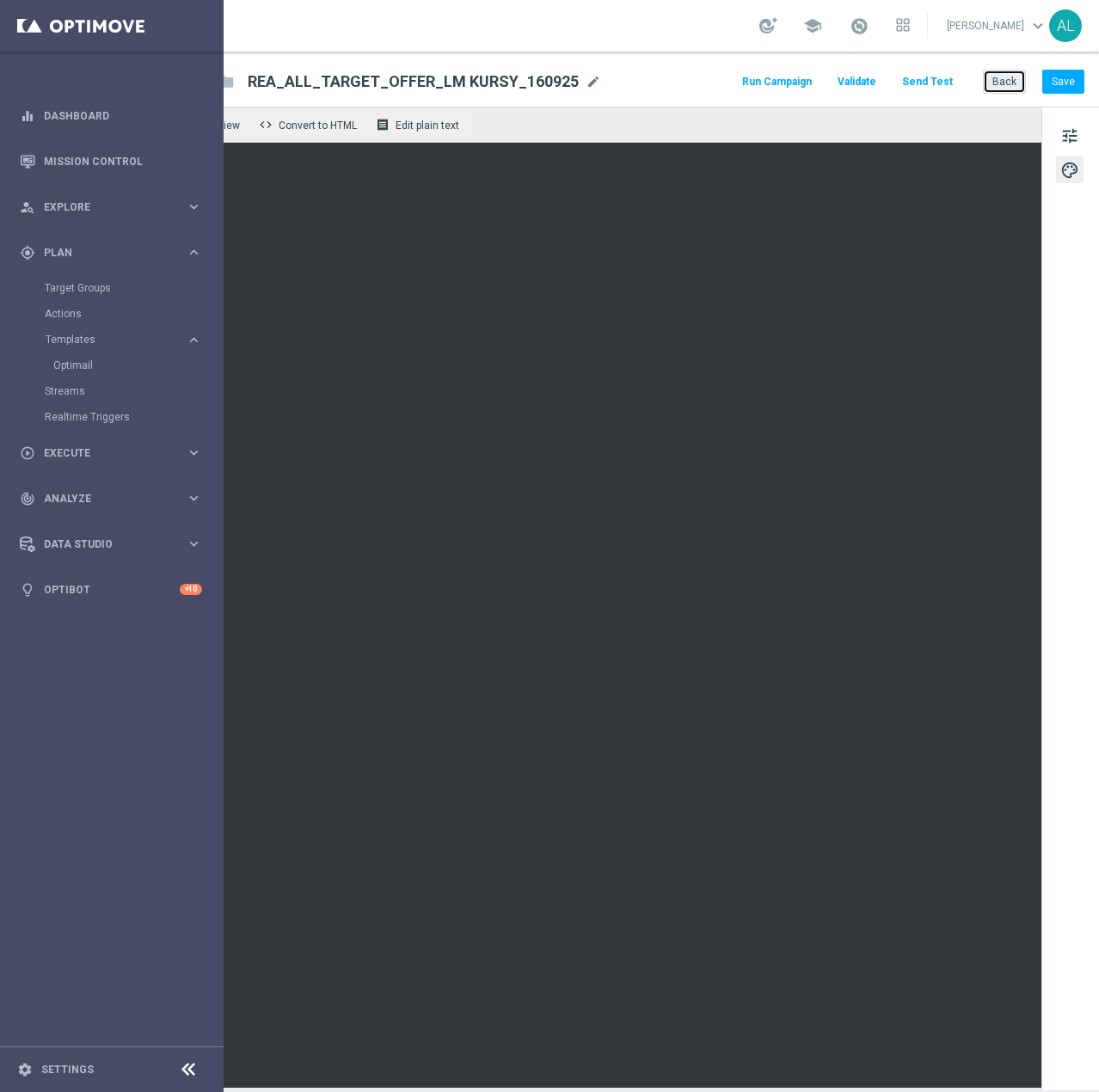
click at [999, 80] on button "Back" at bounding box center [1005, 82] width 43 height 24
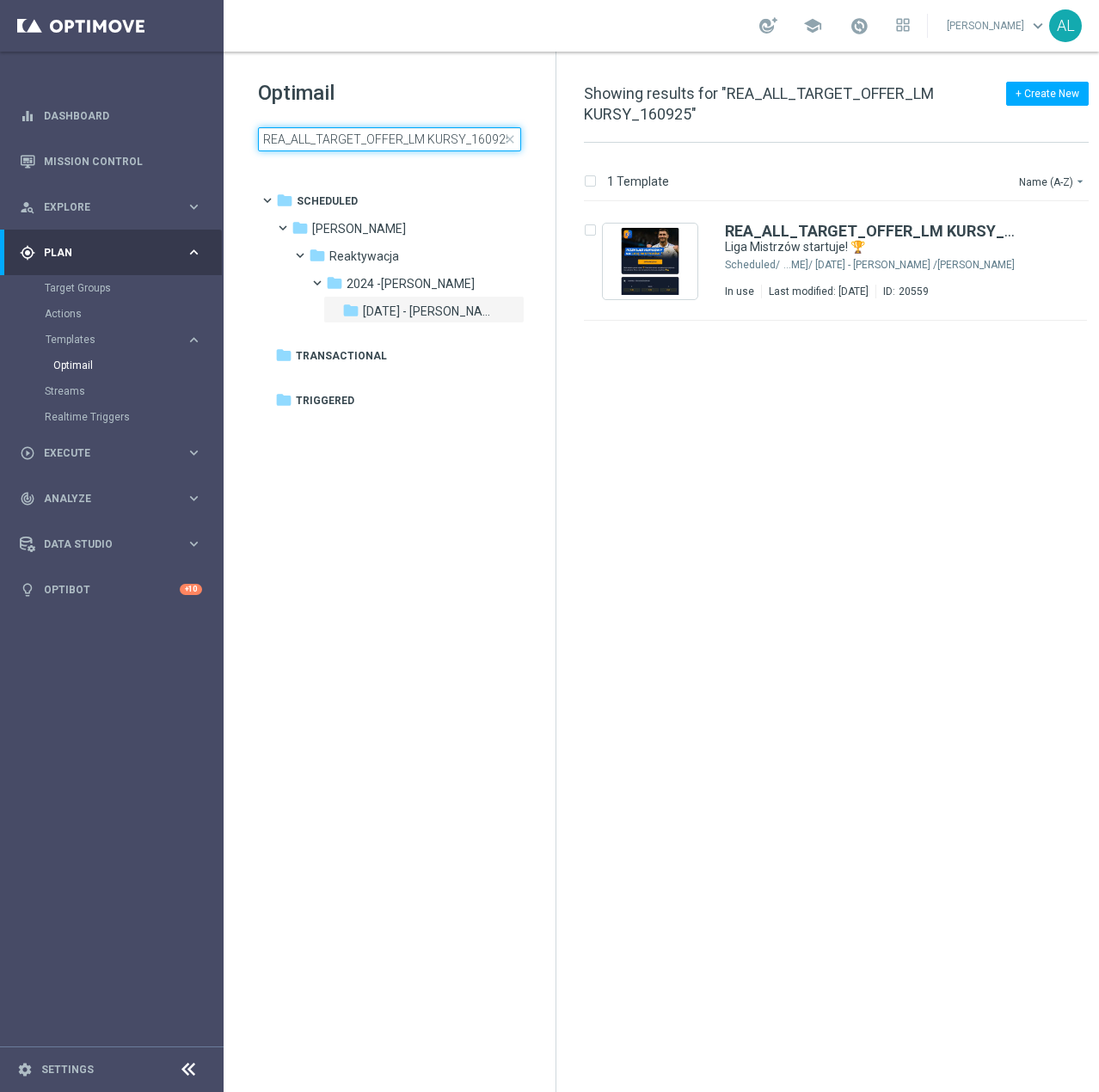
click at [311, 138] on input "REA_ALL_TARGET_OFFER_LM KURSY_160925" at bounding box center [390, 139] width 263 height 24
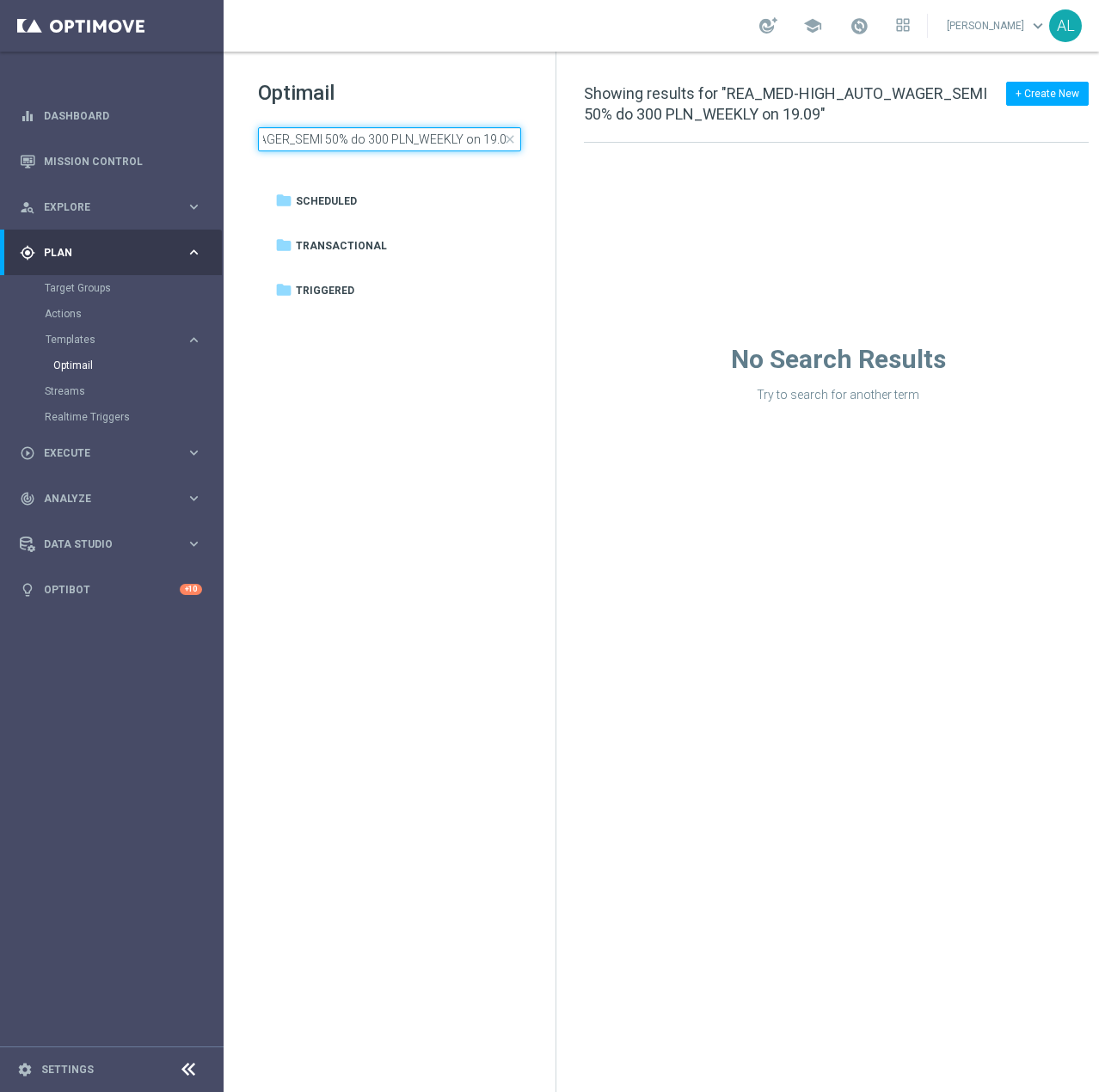
scroll to position [0, 143]
drag, startPoint x: 459, startPoint y: 145, endPoint x: 576, endPoint y: 152, distance: 117.2
click at [576, 152] on div "Optimail REA_MED-HIGH_AUTO_WAGER_SEMI 50% do 300 PLN_WEEKLY on 19.09 close fold…" at bounding box center [674, 572] width 899 height 1041
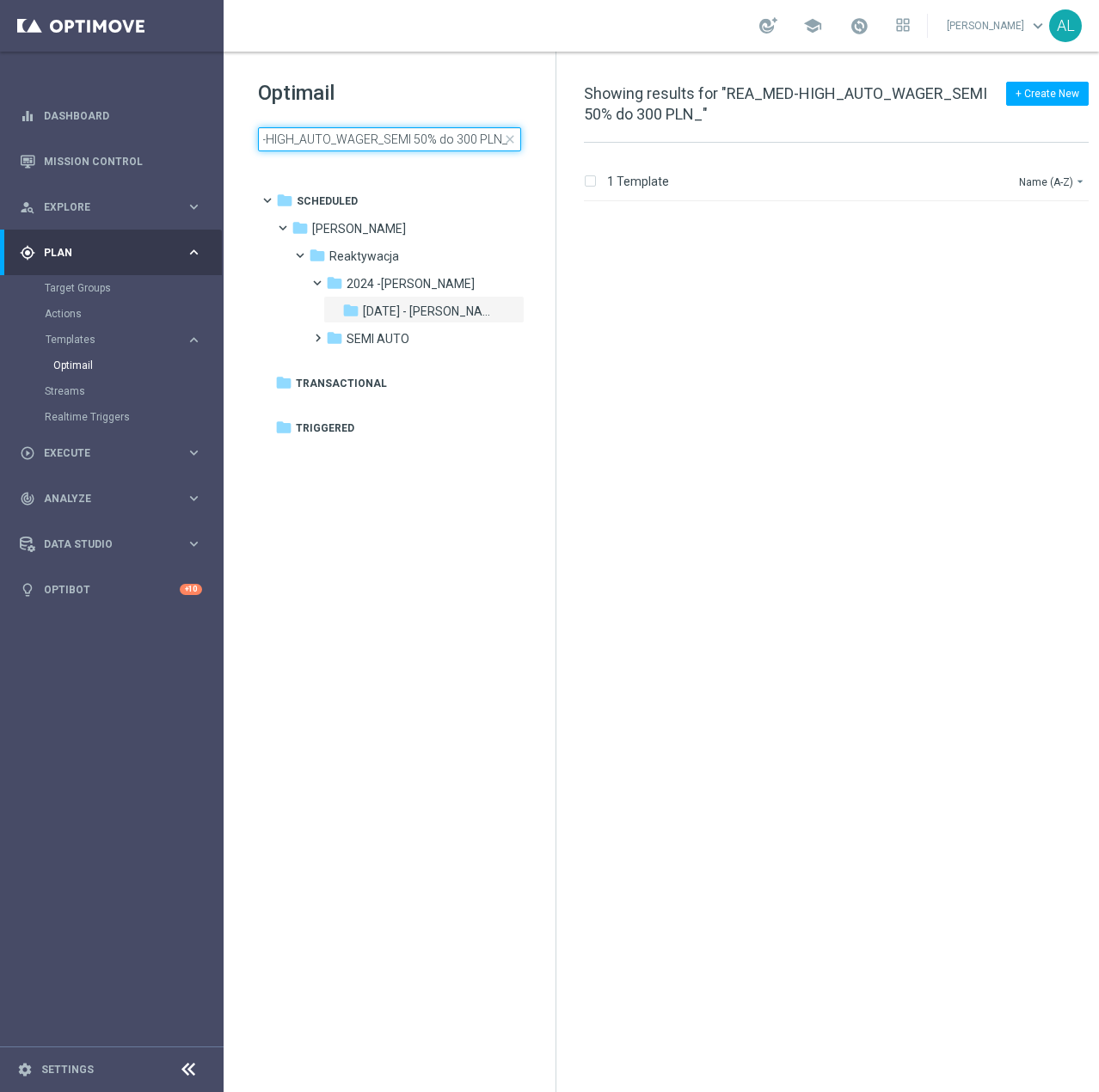
scroll to position [0, 49]
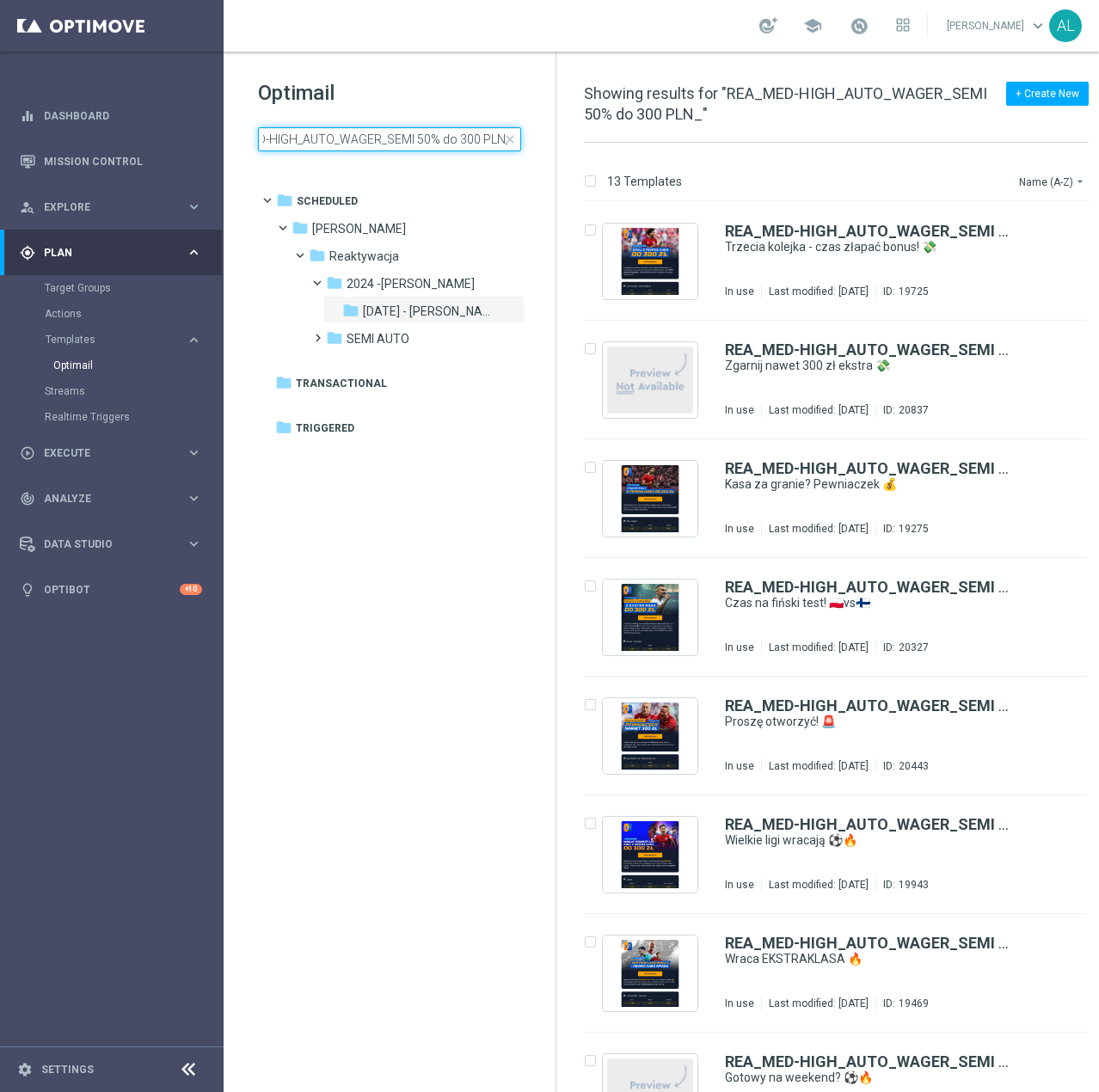
scroll to position [0, 49]
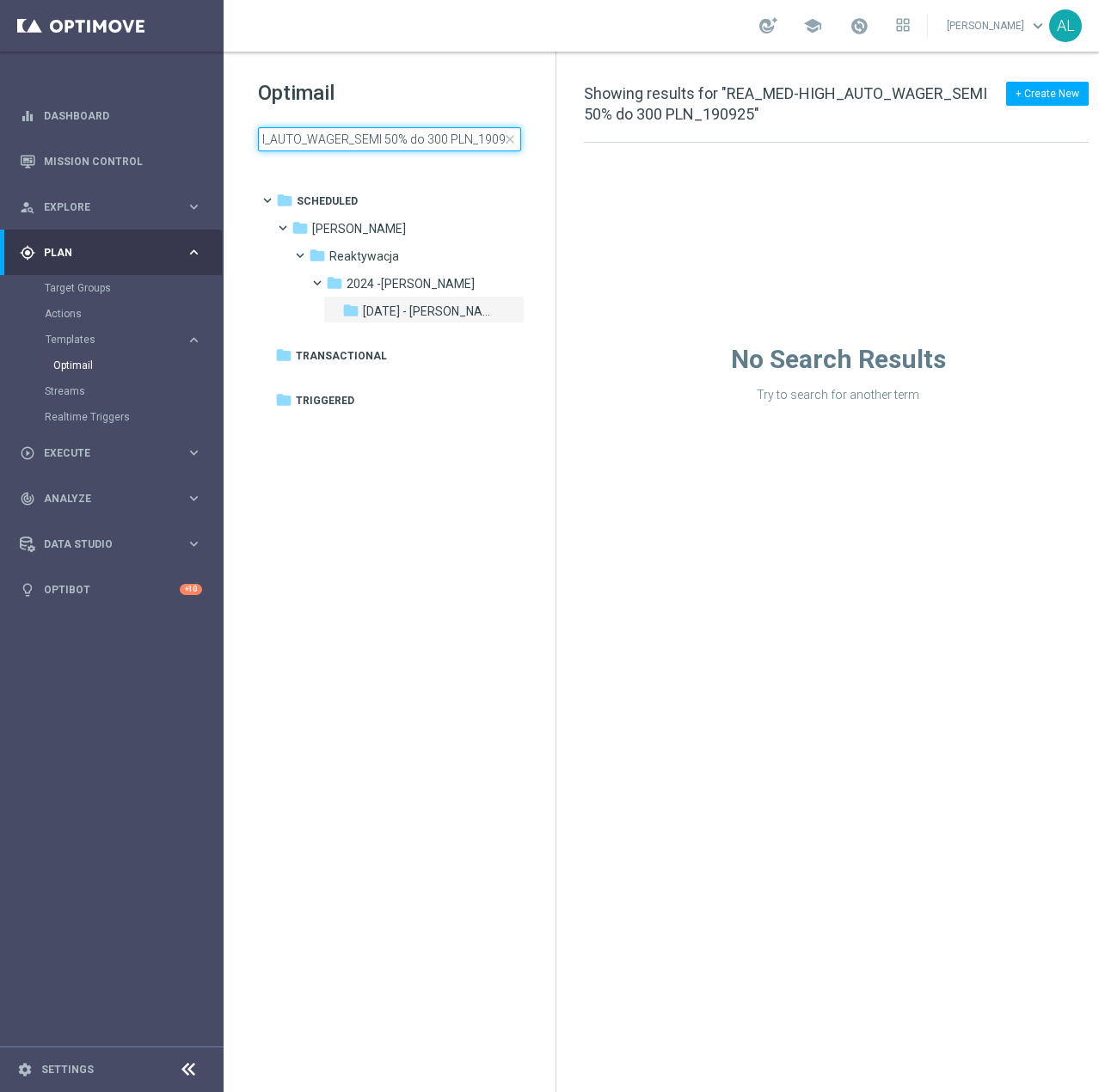
scroll to position [0, 90]
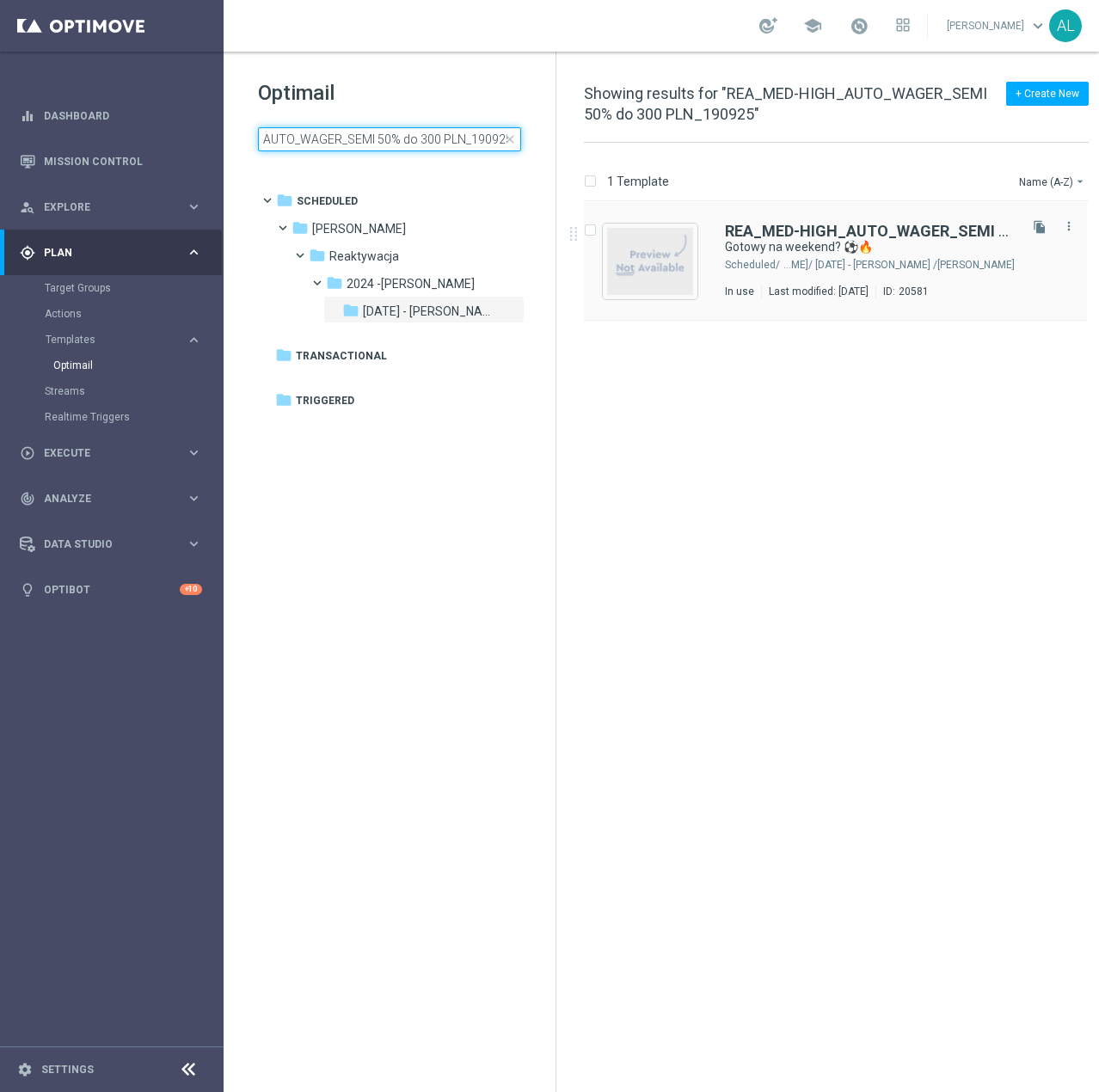
type input "REA_MED-HIGH_AUTO_WAGER_SEMI 50% do 300 PLN_190925"
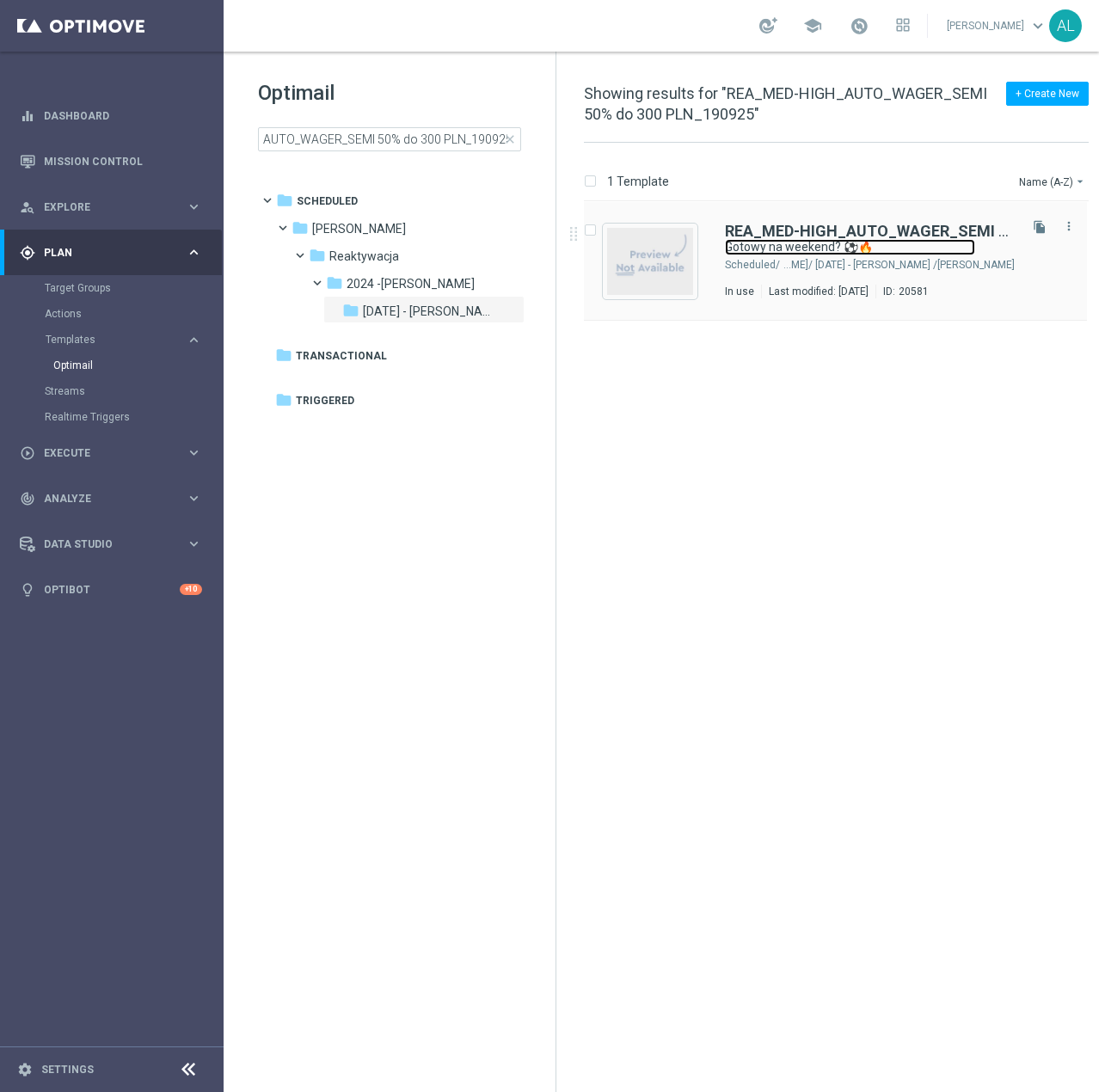
click at [885, 248] on link "Gotowy na weekend? ⚽🔥" at bounding box center [850, 247] width 250 height 17
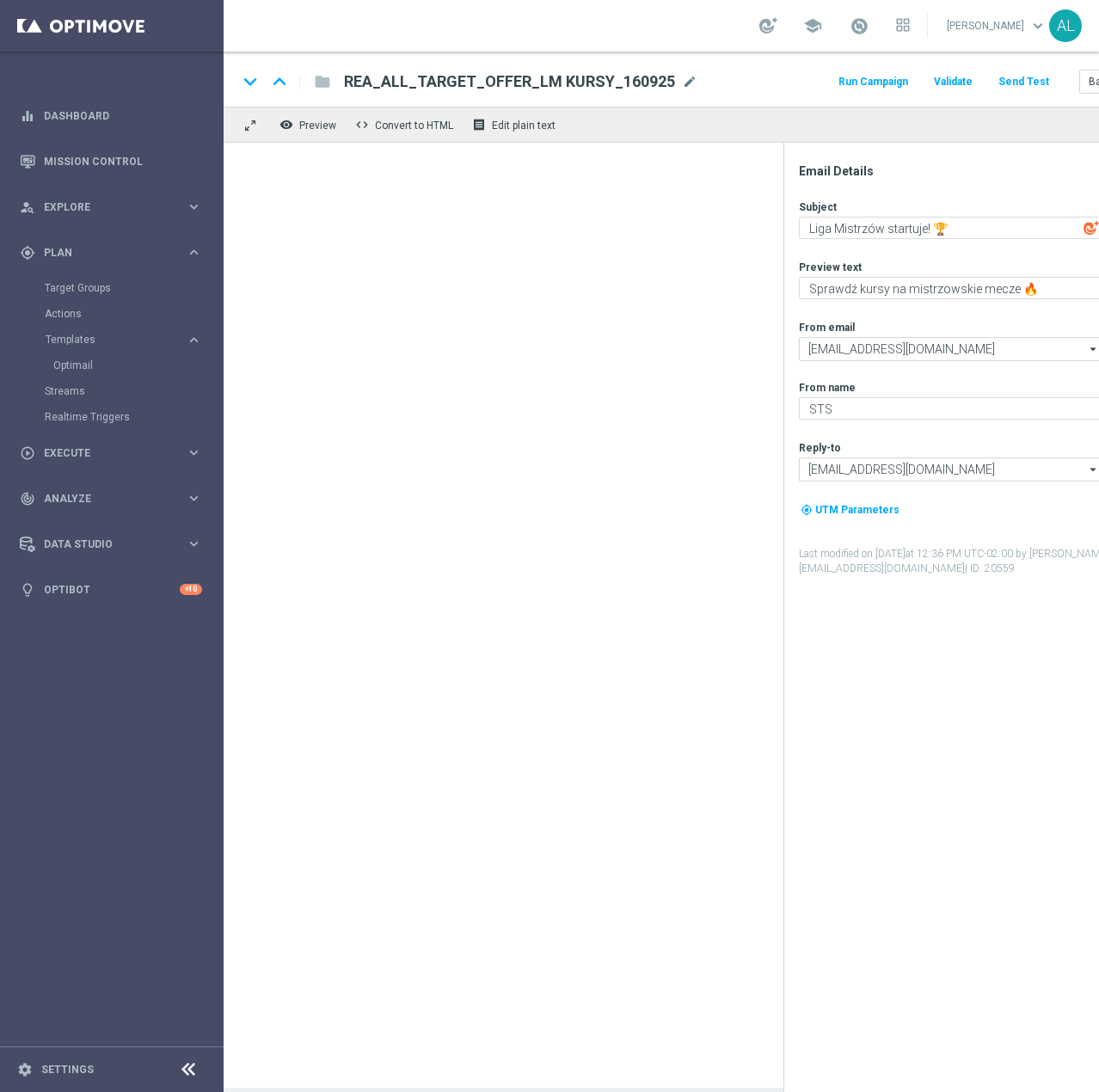
type textarea "Gotowy na weekend? ⚽🔥"
type textarea "Bądź gotów BARDZIEJ - z pewną kasą do 300 zł! 💸"
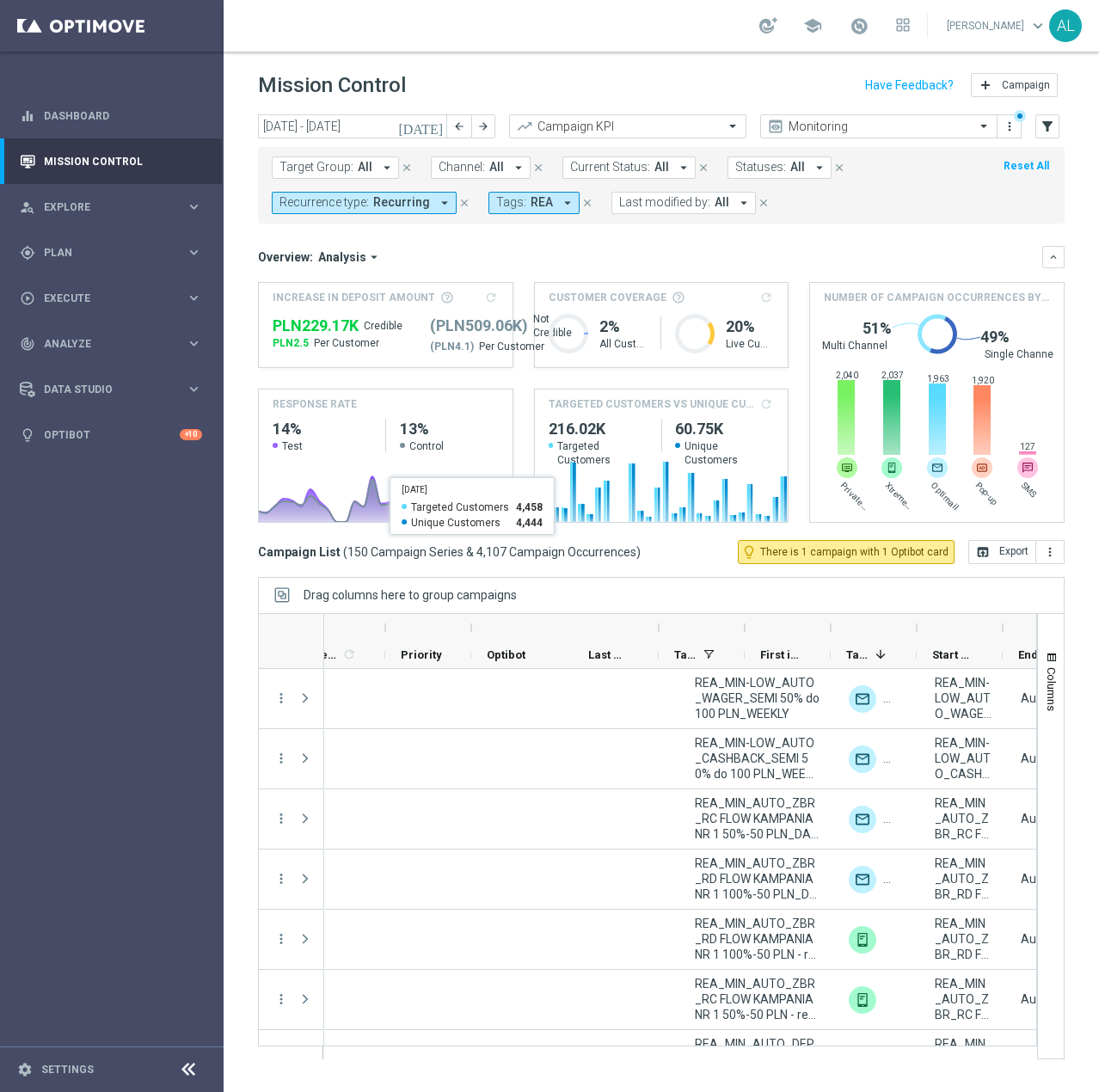
scroll to position [0, 621]
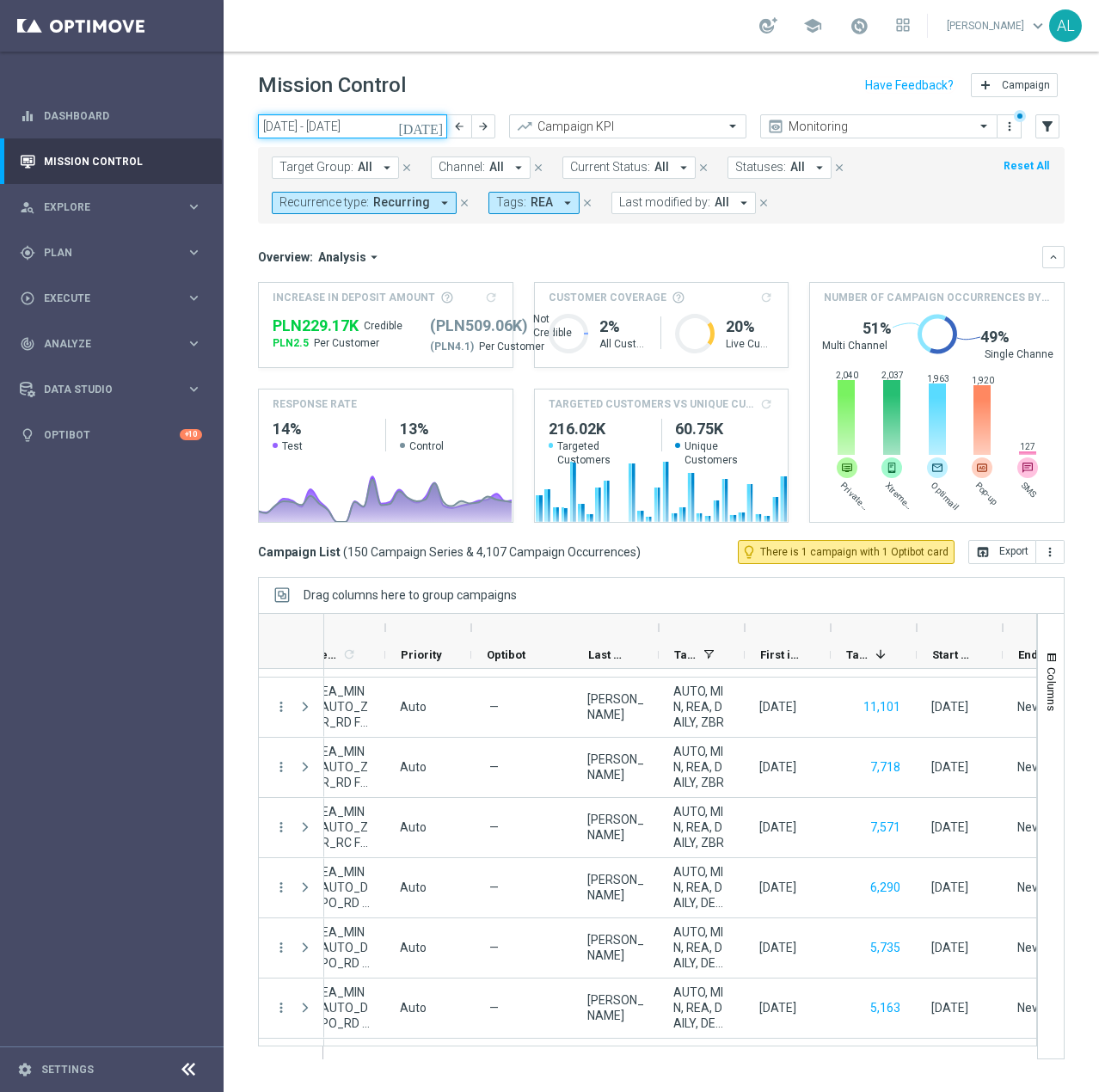
click at [345, 127] on input "01 Sep 2025 - 30 Sep 2025" at bounding box center [353, 127] width 189 height 24
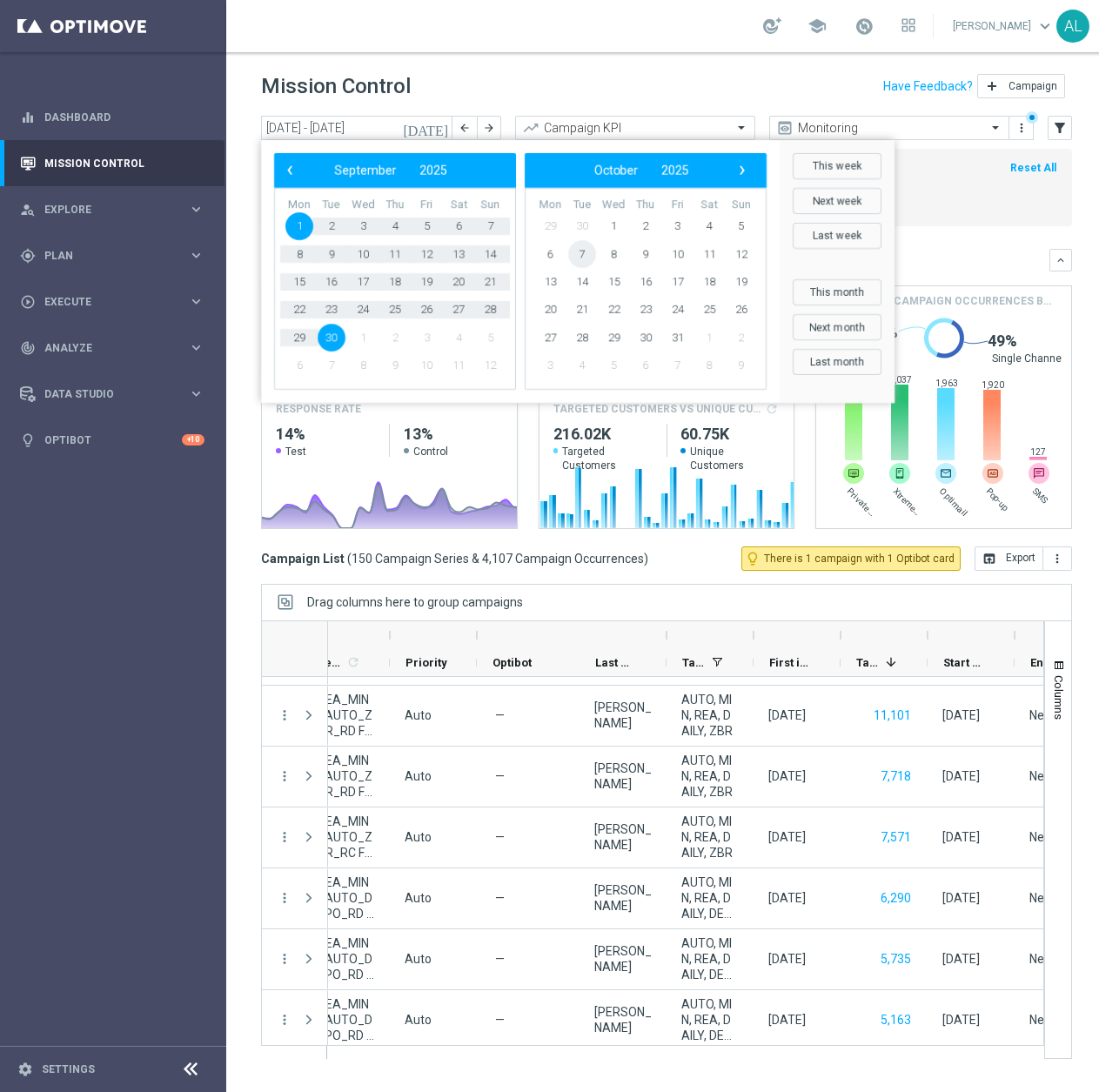
click at [586, 254] on span "7" at bounding box center [583, 254] width 28 height 28
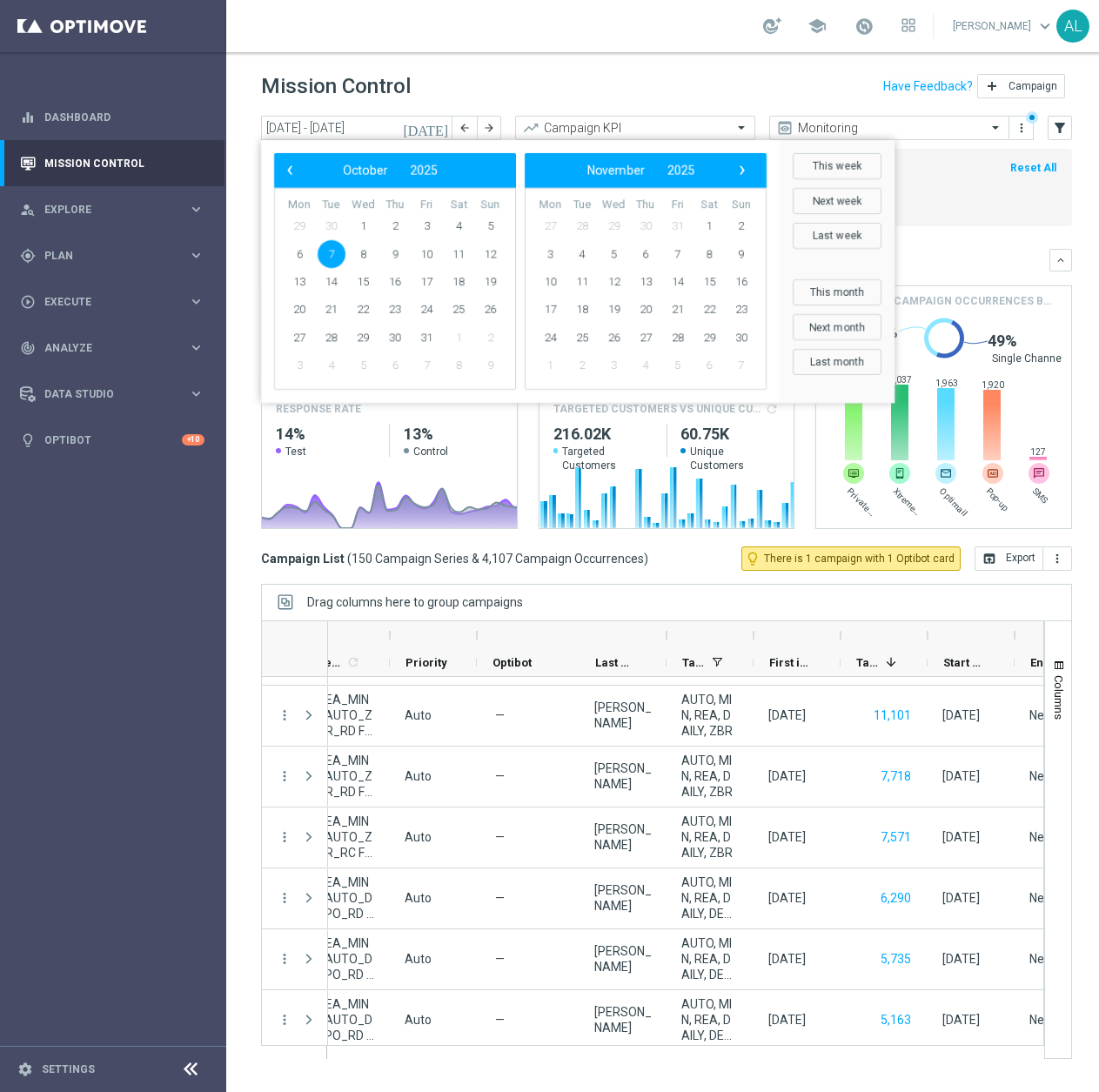
click at [329, 249] on span "7" at bounding box center [332, 254] width 28 height 28
type input "[DATE] - [DATE]"
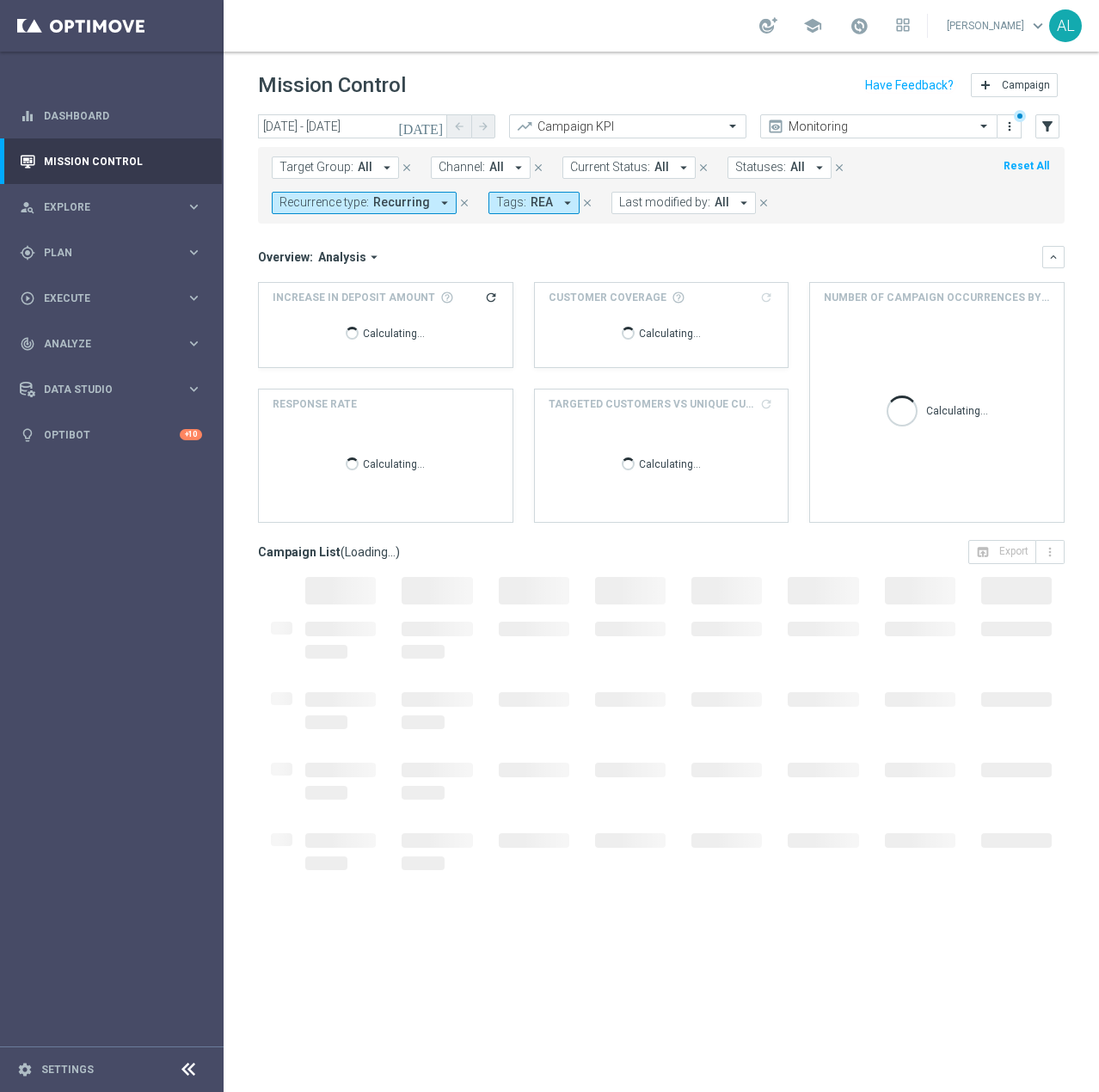
click at [326, 173] on span "Target Group:" at bounding box center [316, 167] width 74 height 15
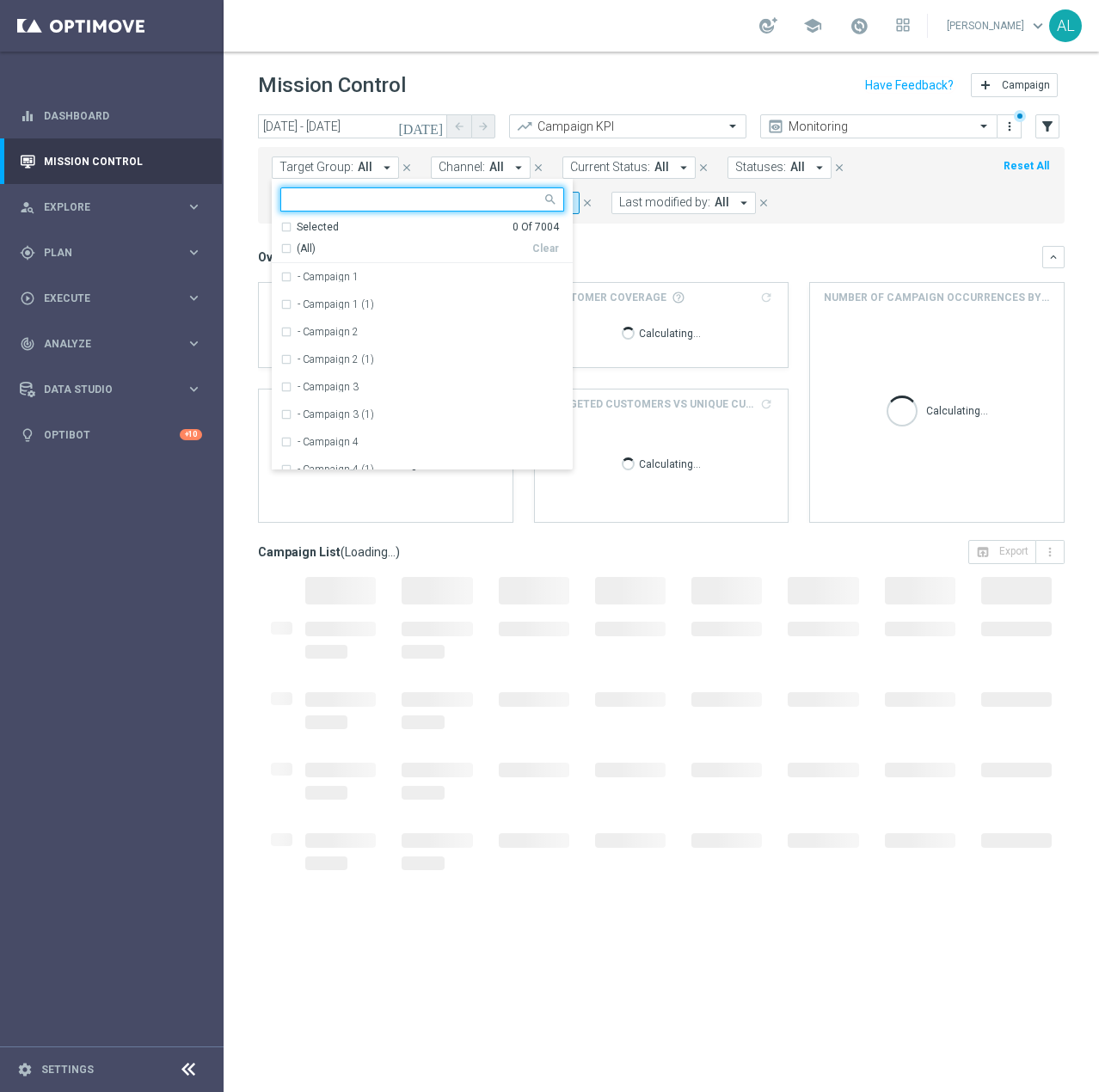
scroll to position [0, 0]
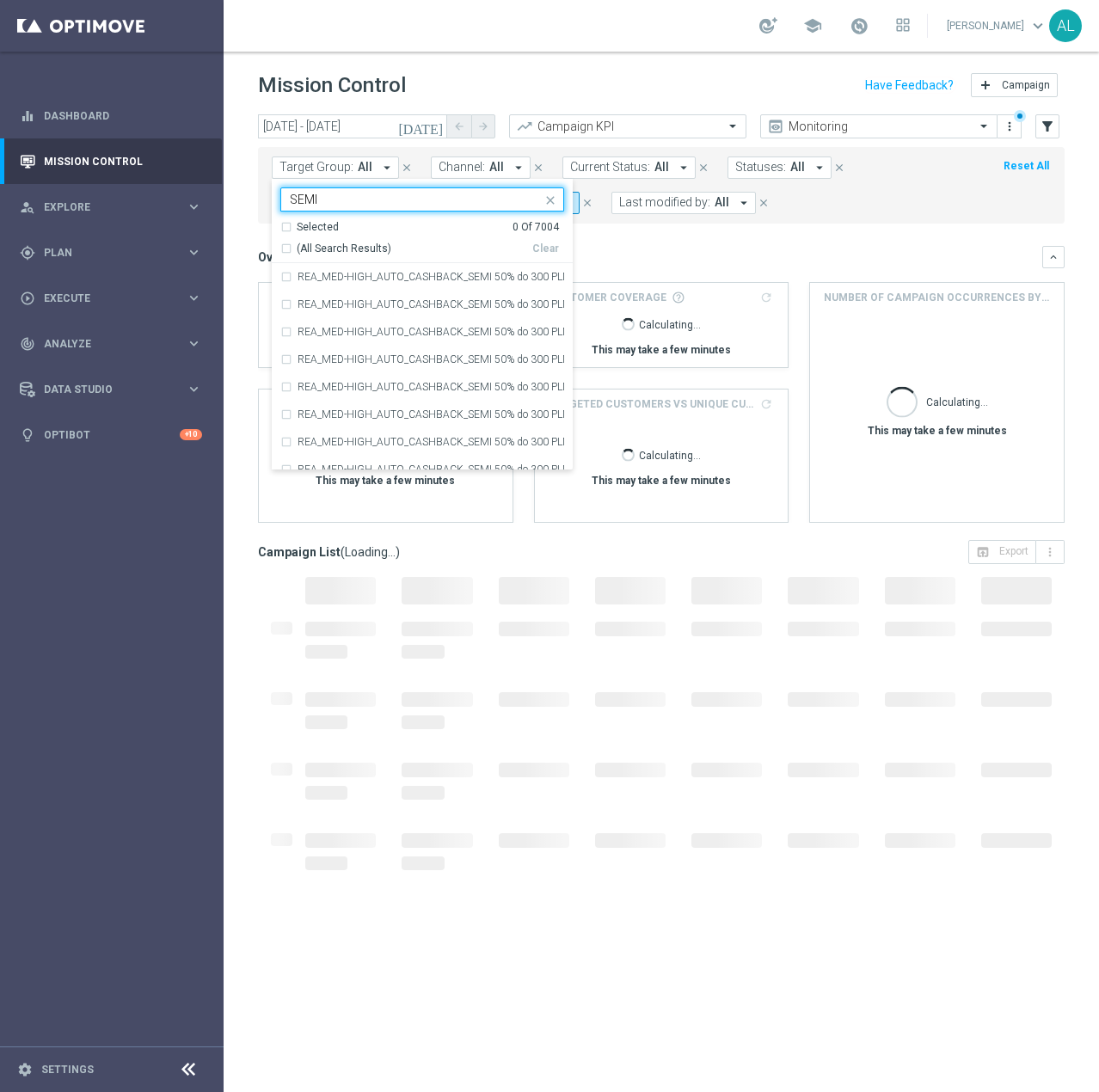
click at [314, 245] on span "(All Search Results)" at bounding box center [343, 249] width 94 height 15
type input "SEMI"
click at [609, 234] on mini-dashboard "Overview: Analysis arrow_drop_down keyboard_arrow_down Increase In Deposit Amou…" at bounding box center [661, 381] width 807 height 316
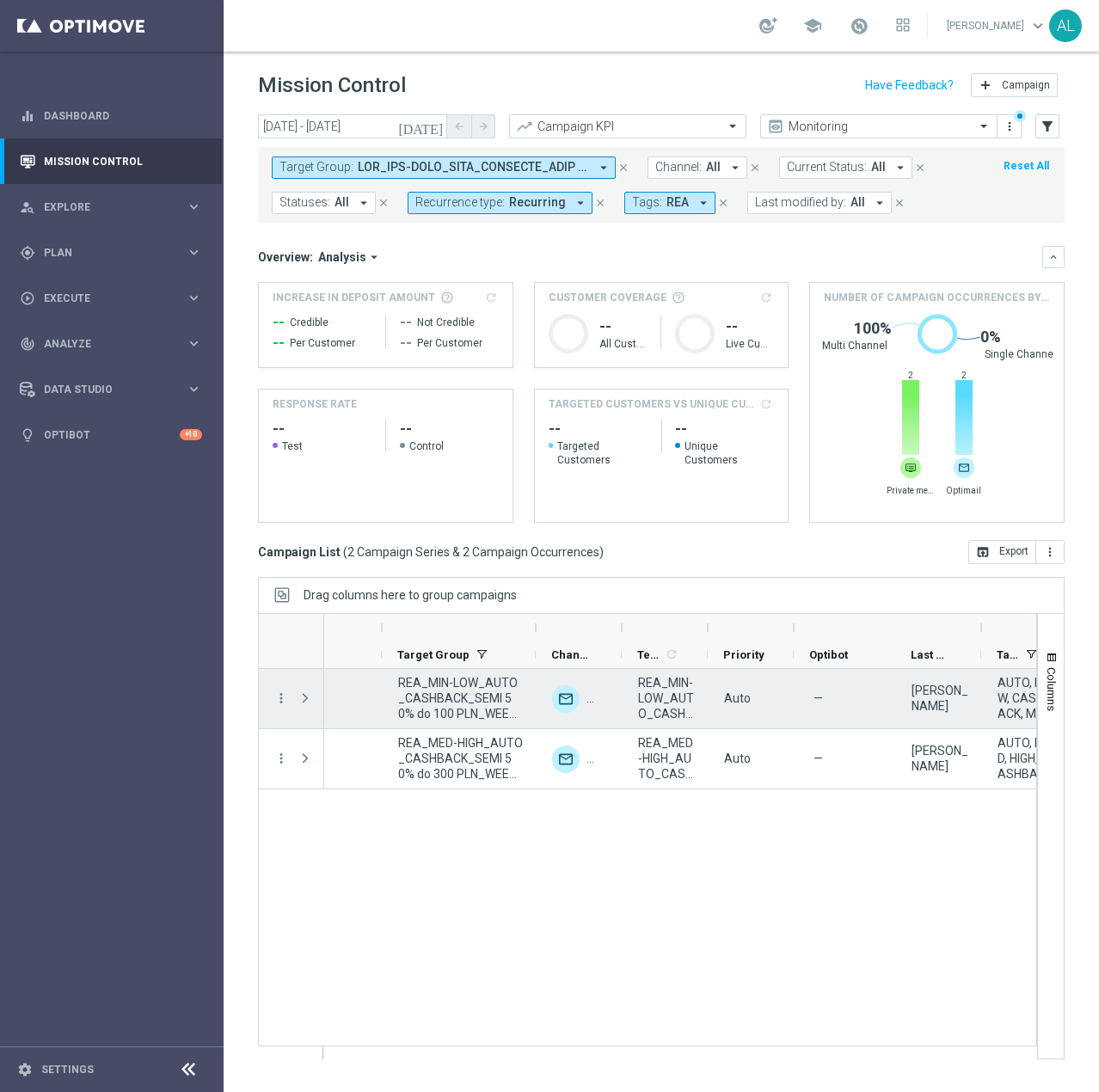
scroll to position [0, 293]
click at [477, 690] on span "REA_MIN-LOW_AUTO_CASHBACK_SEMI 50% do 100 PLN_WEEKLY" at bounding box center [465, 698] width 125 height 47
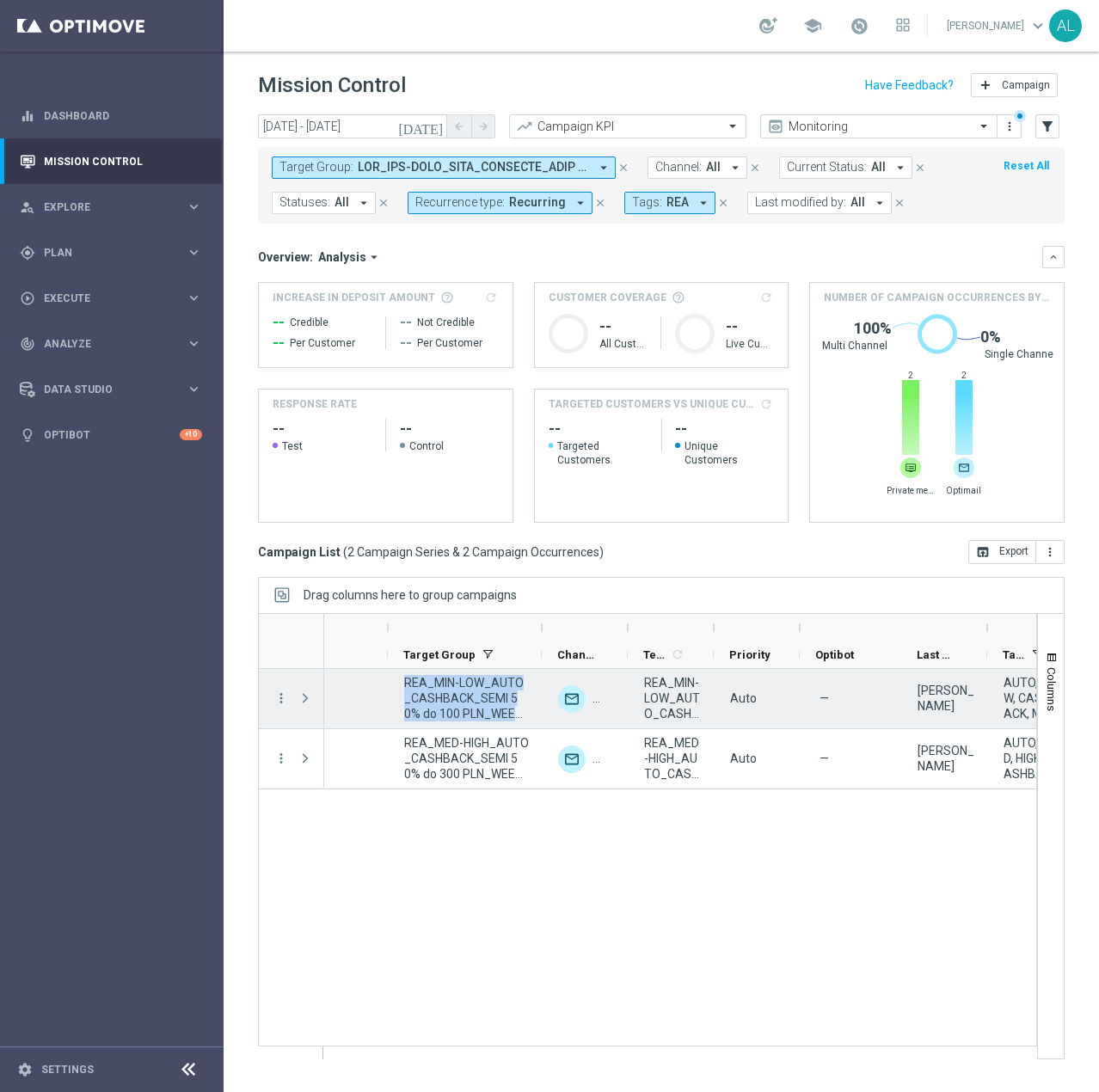
click at [477, 690] on span "REA_MIN-LOW_AUTO_CASHBACK_SEMI 50% do 100 PLN_WEEKLY" at bounding box center [466, 698] width 125 height 47
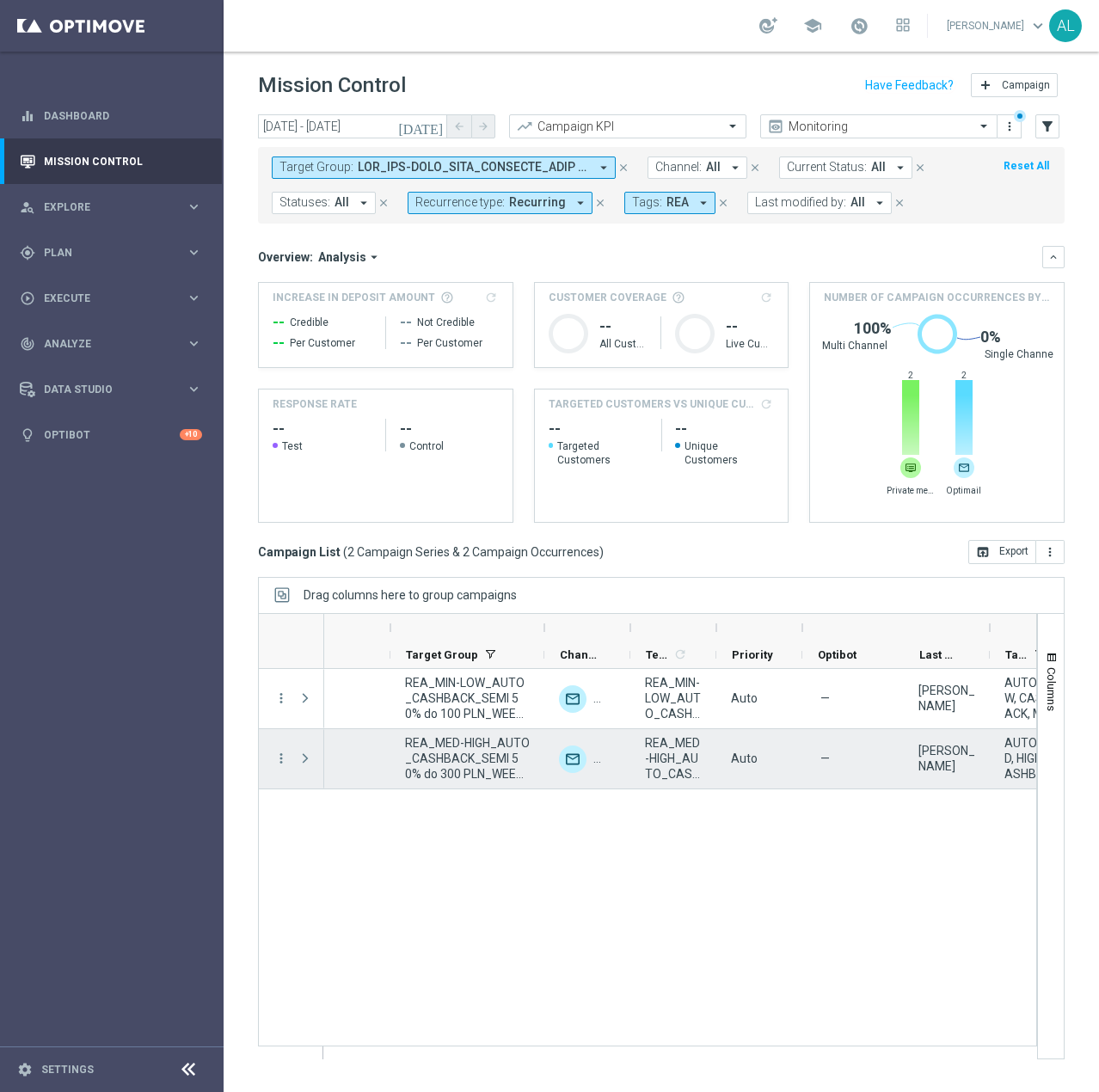
click at [437, 755] on span "REA_MED-HIGH_AUTO_CASHBACK_SEMI 50% do 300 PLN_WEEKLY" at bounding box center [467, 758] width 125 height 47
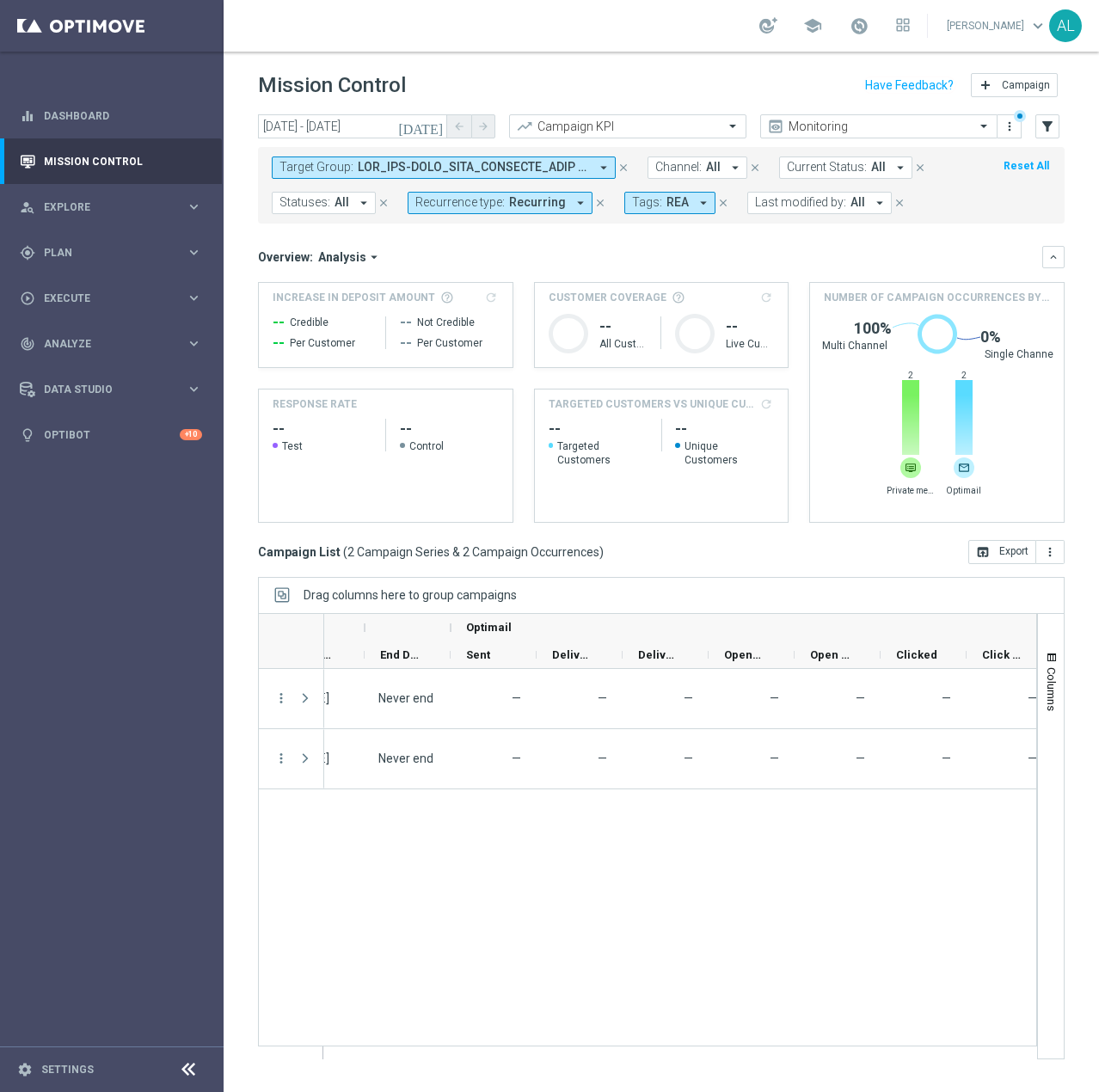
scroll to position [0, 0]
